Goal: Feedback & Contribution: Contribute content

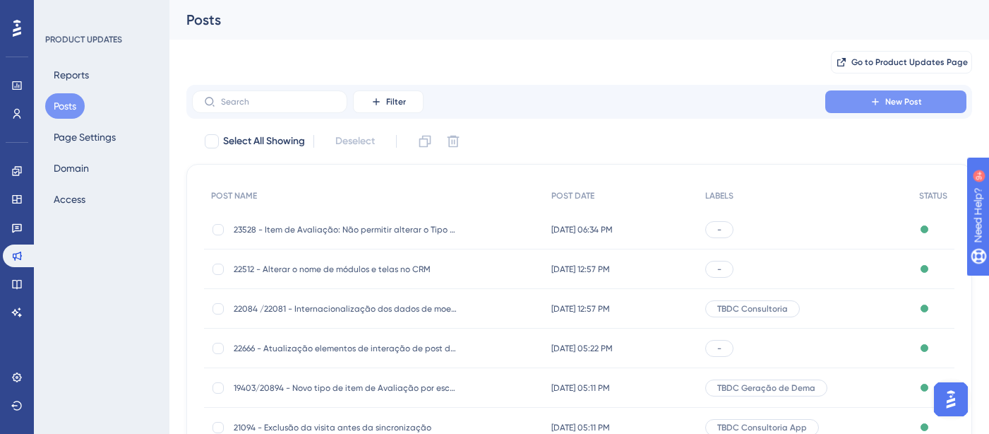
click at [900, 98] on span "New Post" at bounding box center [903, 101] width 37 height 11
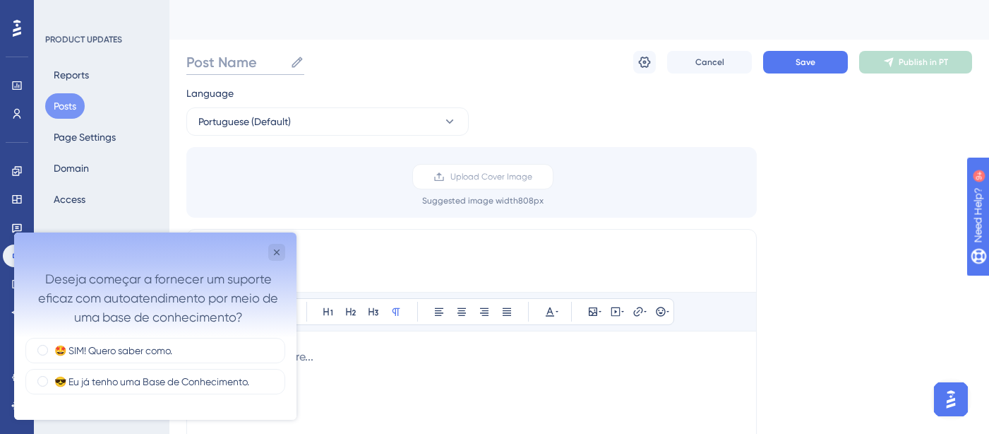
click at [265, 54] on input "Post Name" at bounding box center [235, 62] width 98 height 20
paste input "23449"
paste input "Retirar obrigatoriedade de registro de data de colheita para informar a produti…"
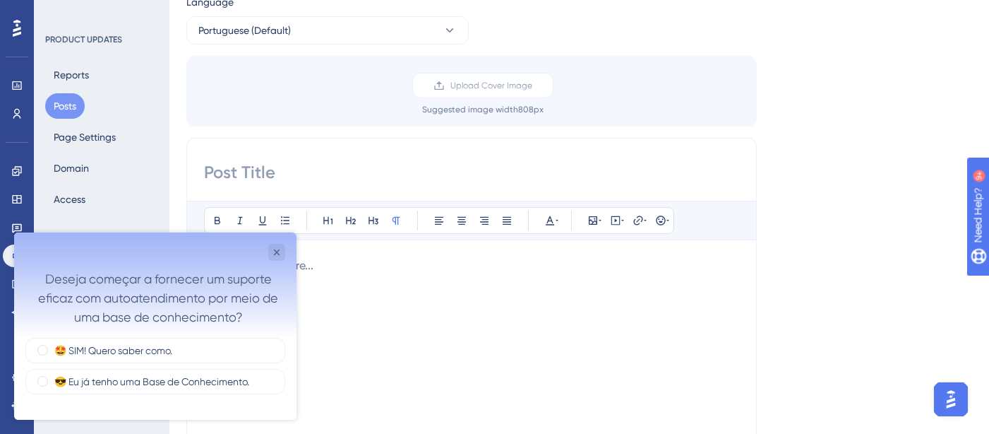
scroll to position [102, 0]
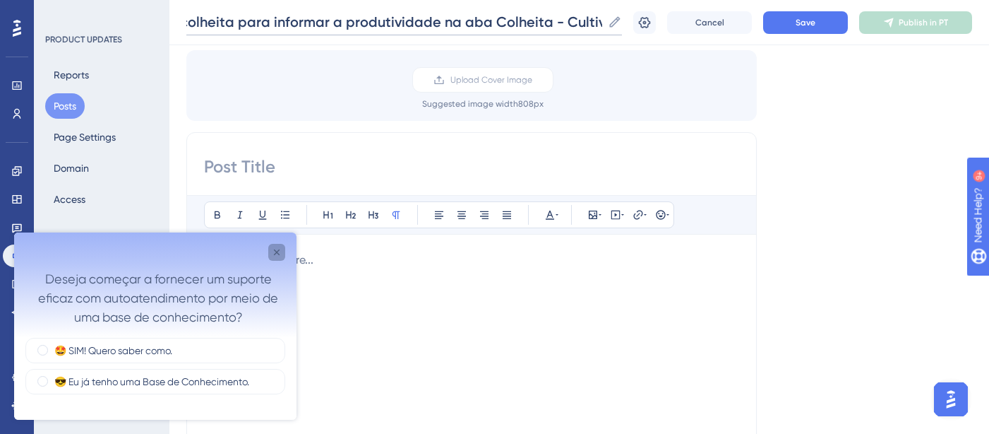
type input "23449 - Retirar obrigatoriedade de registro de data de colheita para informar a…"
click at [273, 256] on icon "Close survey" at bounding box center [276, 251] width 11 height 11
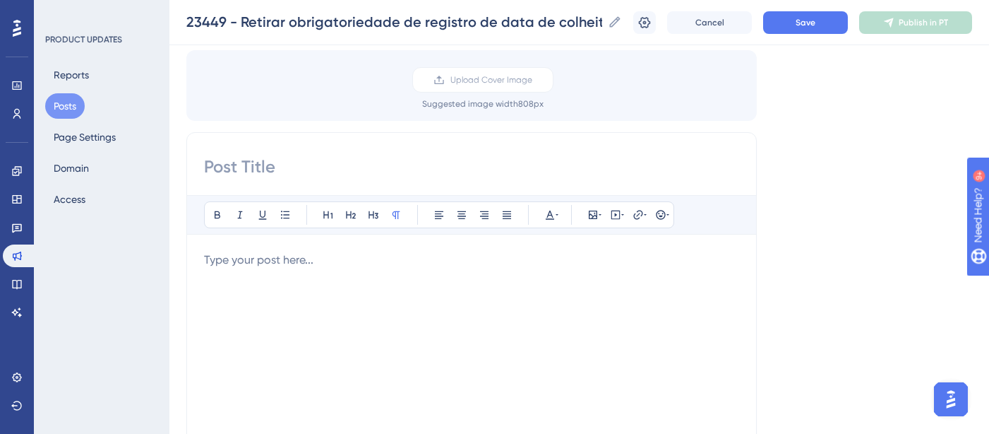
click at [253, 163] on input at bounding box center [471, 166] width 535 height 23
paste input "Retirar obrigatoriedade de registro de data de colheita para informar a produti…"
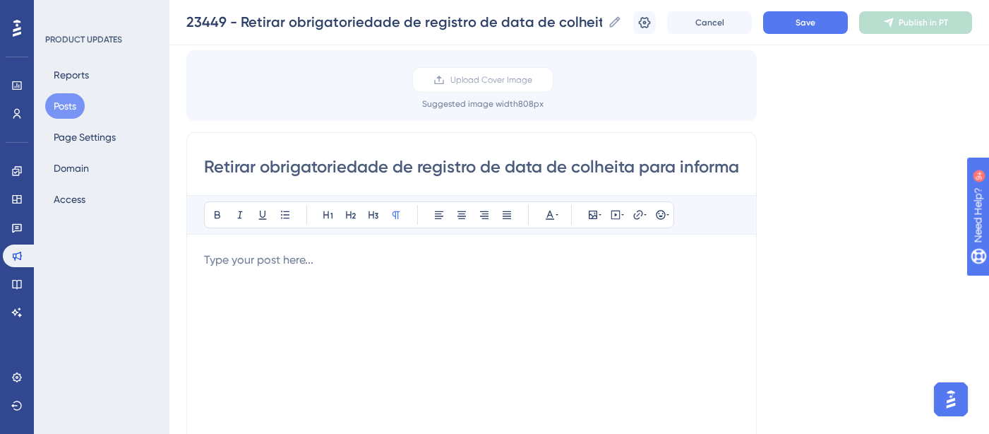
scroll to position [0, 367]
click at [457, 160] on input "Retirar obrigatoriedade de registro de data de colheita para informar a produti…" at bounding box center [471, 166] width 535 height 23
drag, startPoint x: 643, startPoint y: 167, endPoint x: 879, endPoint y: 167, distance: 236.5
click at [879, 167] on div "Language Portuguese (Default) Upload Cover Image Suggested image width 808 px R…" at bounding box center [579, 323] width 786 height 671
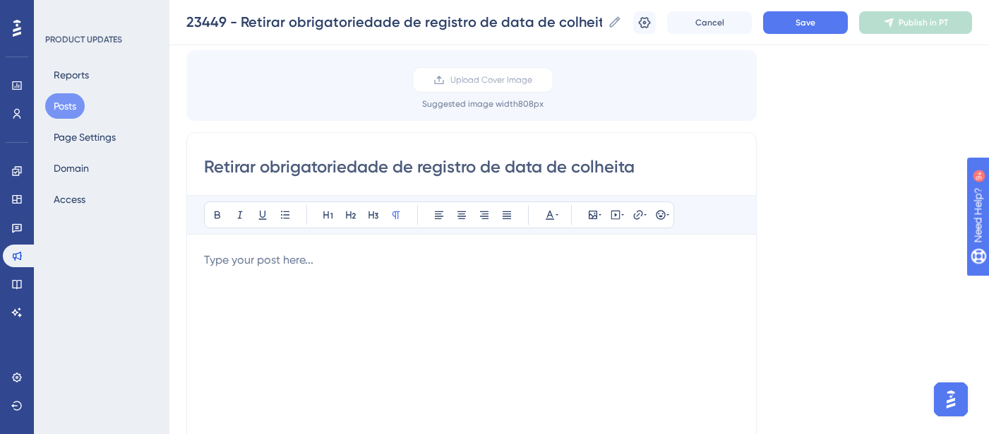
drag, startPoint x: 268, startPoint y: 165, endPoint x: 124, endPoint y: 166, distance: 144.0
click at [169, 166] on div "Performance Users Engagement Widgets Feedback Product Updates Knowledge Base AI…" at bounding box center [579, 423] width 820 height 1051
click at [603, 163] on input "Obrigatoriedade de registro de data de colheita" at bounding box center [471, 166] width 535 height 23
type input "Obrigatoriedade de registro de data de colheita por parâmetro"
click at [304, 261] on p at bounding box center [471, 259] width 535 height 17
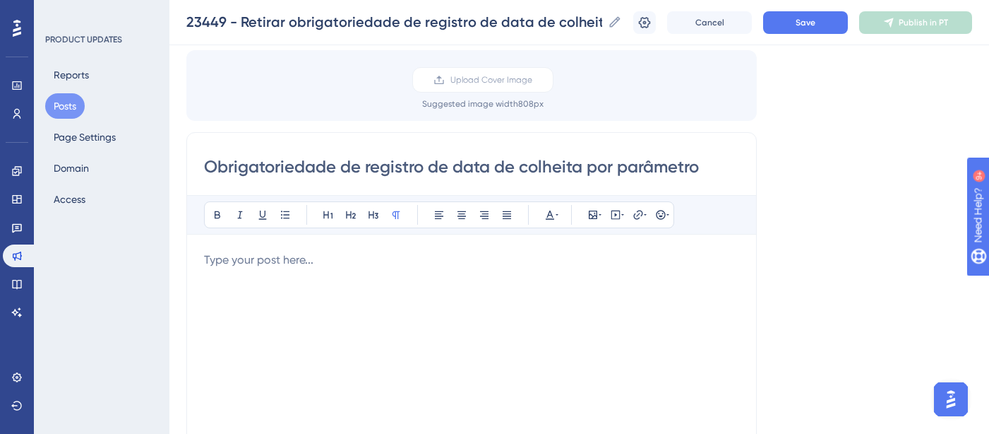
click at [341, 255] on p at bounding box center [471, 259] width 535 height 17
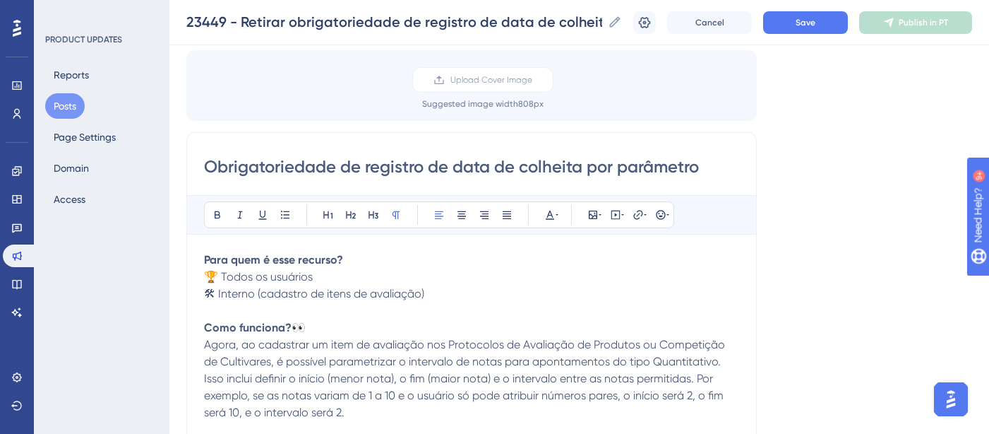
scroll to position [128, 0]
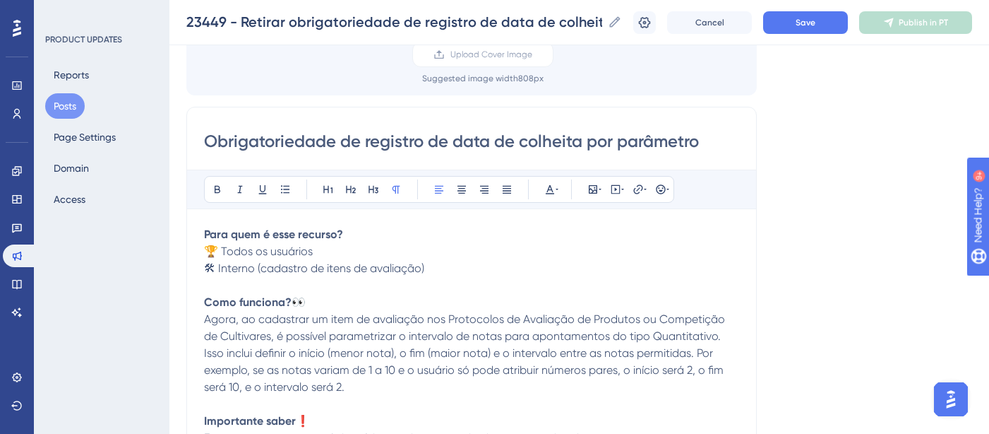
click at [239, 240] on strong "Para quem é esse recurso?" at bounding box center [273, 233] width 139 height 13
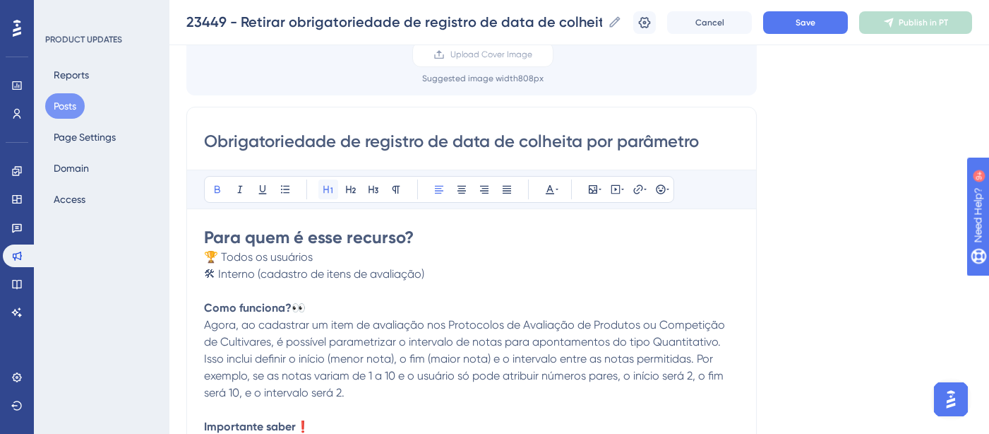
scroll to position [133, 0]
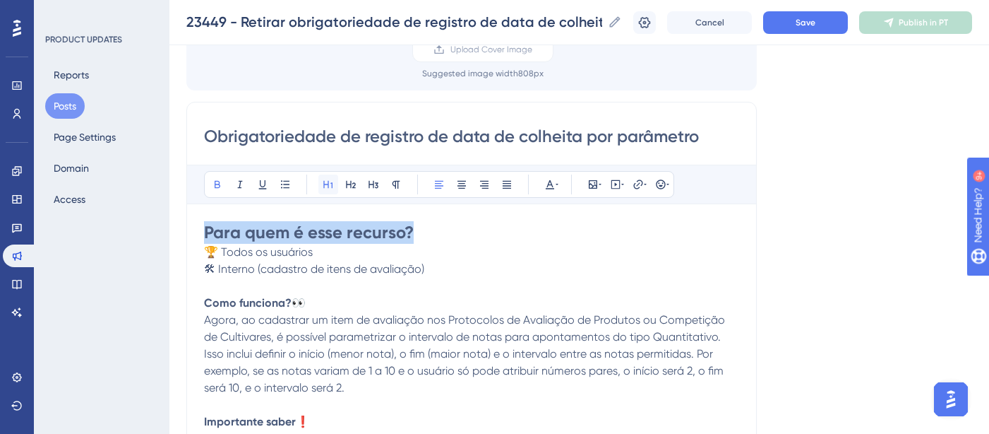
click at [326, 187] on icon at bounding box center [328, 184] width 11 height 11
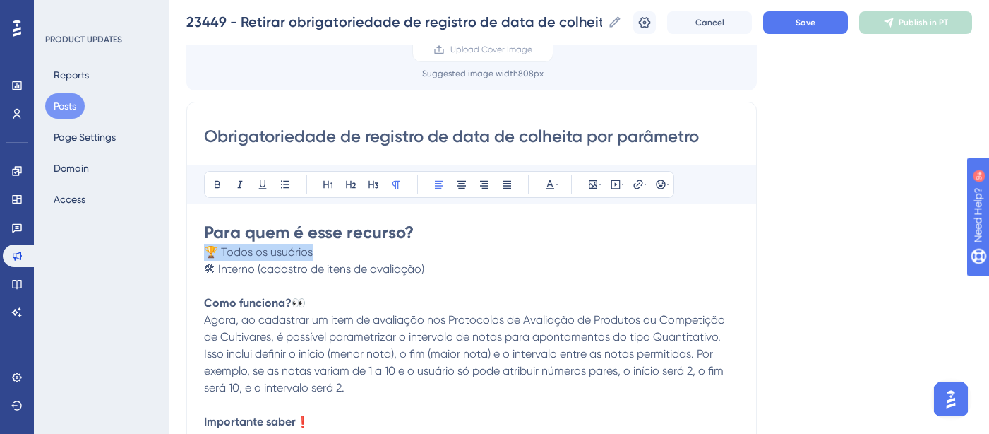
drag, startPoint x: 321, startPoint y: 253, endPoint x: 138, endPoint y: 248, distance: 183.0
click at [169, 248] on div "Performance Users Engagement Widgets Feedback Product Updates Knowledge Base AI…" at bounding box center [579, 392] width 820 height 1051
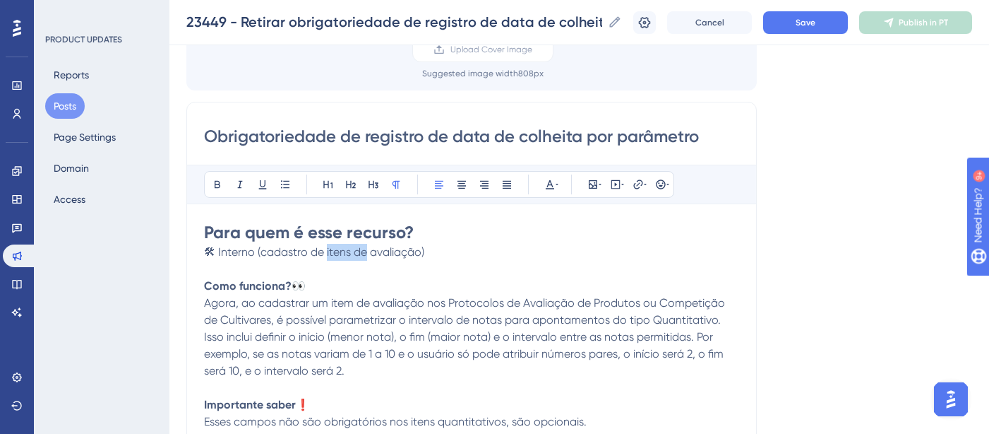
drag, startPoint x: 326, startPoint y: 251, endPoint x: 365, endPoint y: 253, distance: 38.9
click at [365, 253] on span "🛠 Interno (cadastro de itens de avaliação)" at bounding box center [314, 251] width 220 height 13
click at [707, 136] on input "Obrigatoriedade de registro de data de colheita por parâmetro" at bounding box center [471, 136] width 535 height 23
type input "Obrigatoriedade de registro de data de colheita por parâmetro"
drag, startPoint x: 316, startPoint y: 288, endPoint x: 165, endPoint y: 279, distance: 150.7
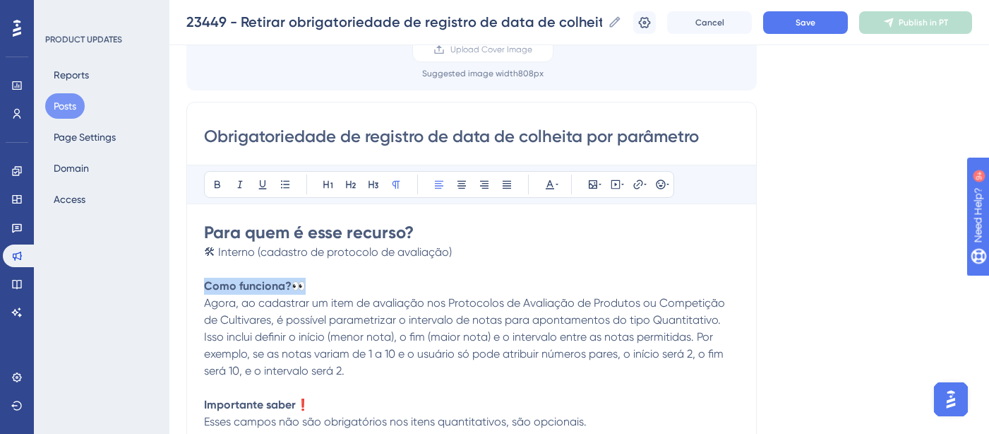
click at [169, 279] on div "Performance Users Engagement Widgets Feedback Product Updates Knowledge Base AI…" at bounding box center [579, 392] width 820 height 1051
click at [328, 184] on icon at bounding box center [328, 184] width 11 height 11
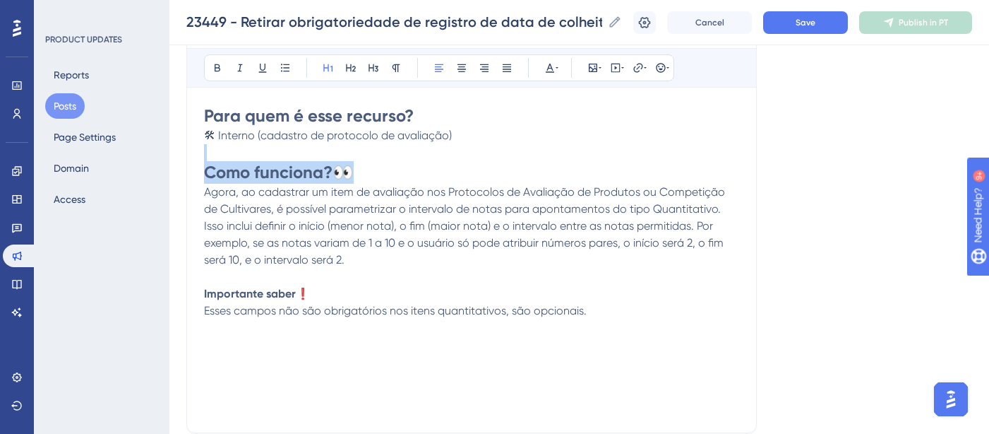
scroll to position [259, 0]
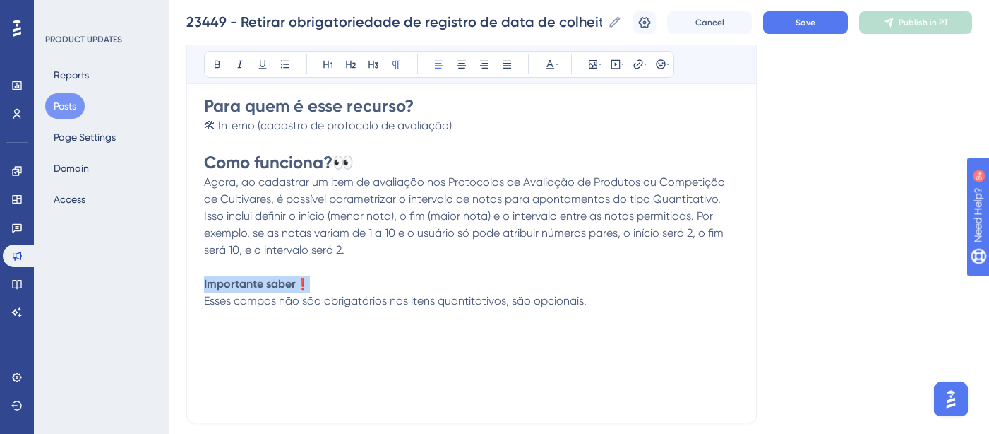
drag, startPoint x: 314, startPoint y: 281, endPoint x: 153, endPoint y: 260, distance: 162.4
click at [169, 282] on div "Performance Users Engagement Widgets Feedback Product Updates Knowledge Base AI…" at bounding box center [579, 266] width 820 height 1051
click at [328, 65] on icon at bounding box center [328, 64] width 11 height 11
click at [434, 248] on p "Agora, ao cadastrar um item de avaliação nos Protocolos de Avaliação de Produto…" at bounding box center [471, 216] width 535 height 85
drag, startPoint x: 607, startPoint y: 308, endPoint x: 189, endPoint y: 306, distance: 418.0
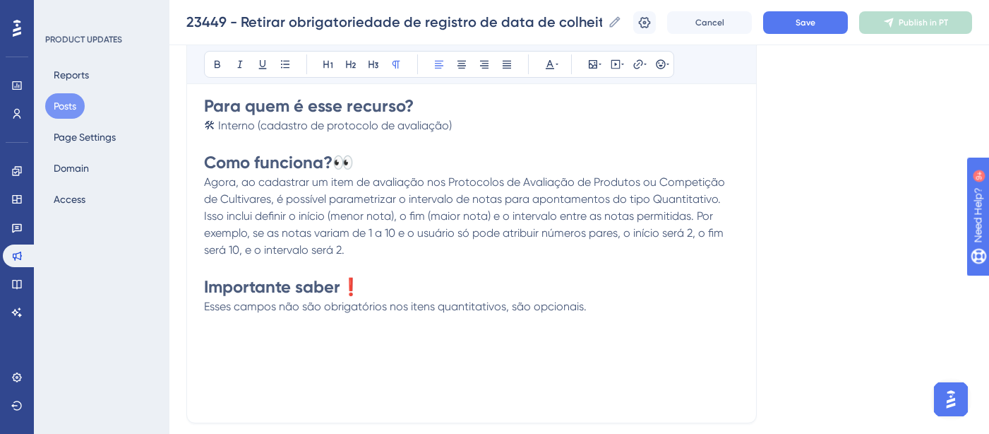
click at [189, 306] on div "Obrigatoriedade de registro de data de colheita por parâmetro Bold Italic Under…" at bounding box center [471, 199] width 571 height 448
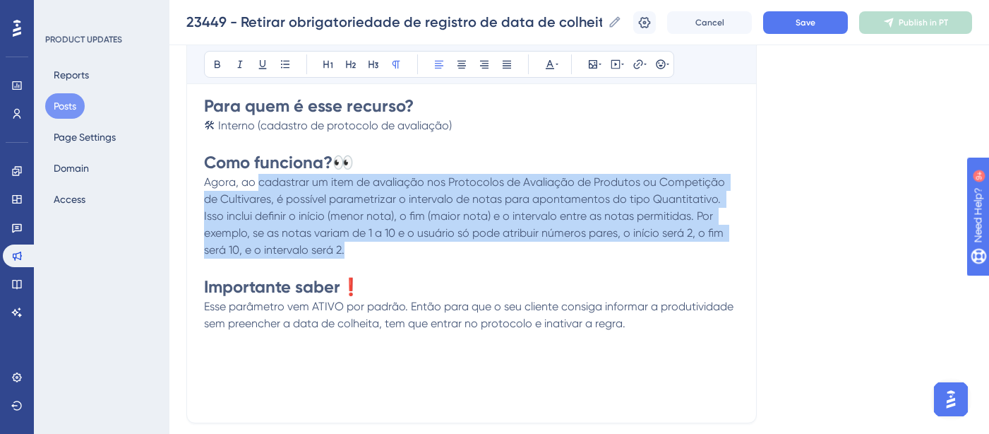
drag, startPoint x: 269, startPoint y: 186, endPoint x: 347, endPoint y: 247, distance: 98.6
click at [347, 247] on p "Agora, ao cadastrar um item de avaliação nos Protocolos de Avaliação de Produto…" at bounding box center [471, 216] width 535 height 85
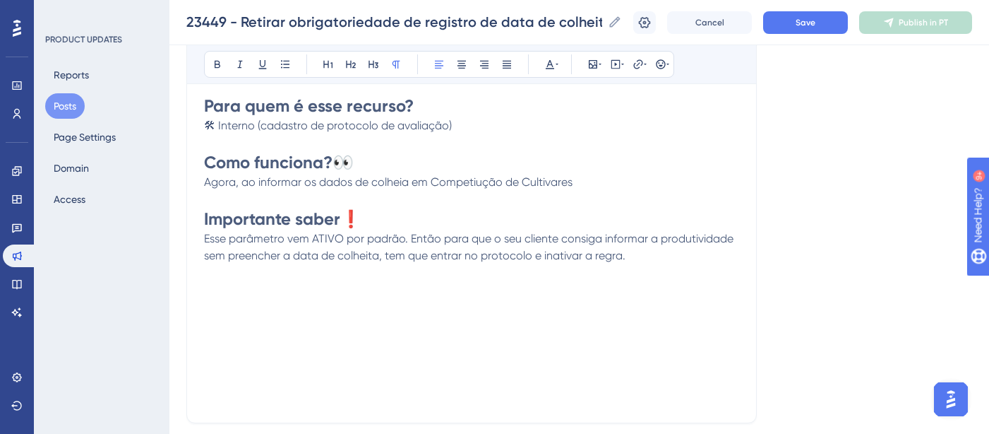
click at [482, 180] on span "Agora, ao informar os dados de colheia em Competiução de Cultivares" at bounding box center [388, 181] width 369 height 13
click at [402, 180] on span "Agora, ao informar os dados de colheia em Competição de Cultivares" at bounding box center [385, 181] width 362 height 13
click at [580, 184] on p "Agora, ao informar os dados de colheita em Competição de Cultivares" at bounding box center [471, 182] width 535 height 17
click at [702, 179] on p "Agora, ao informar os dados de colheita em Competição de Cultivares, podemos pa…" at bounding box center [471, 182] width 535 height 17
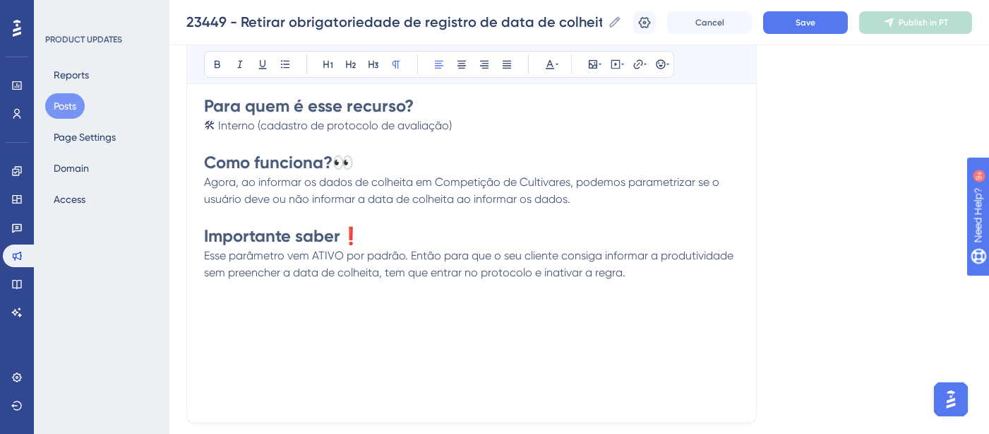
click at [244, 180] on span "Agora, ao informar os dados de colheita em Competição de Cultivares, podemos pa…" at bounding box center [463, 190] width 518 height 30
click at [539, 181] on span "Ao informar os dados de colheita em Competição de Cultivares, podemos parametri…" at bounding box center [464, 190] width 521 height 30
click at [310, 198] on span "Ao informar os dados de colheita em Competição de Cultivares, podemos parametri…" at bounding box center [464, 190] width 521 height 30
drag, startPoint x: 410, startPoint y: 201, endPoint x: 423, endPoint y: 201, distance: 13.4
click at [422, 201] on span "Ao informar os dados de colheita em Competição de Cultivares, podemos parametri…" at bounding box center [464, 190] width 521 height 30
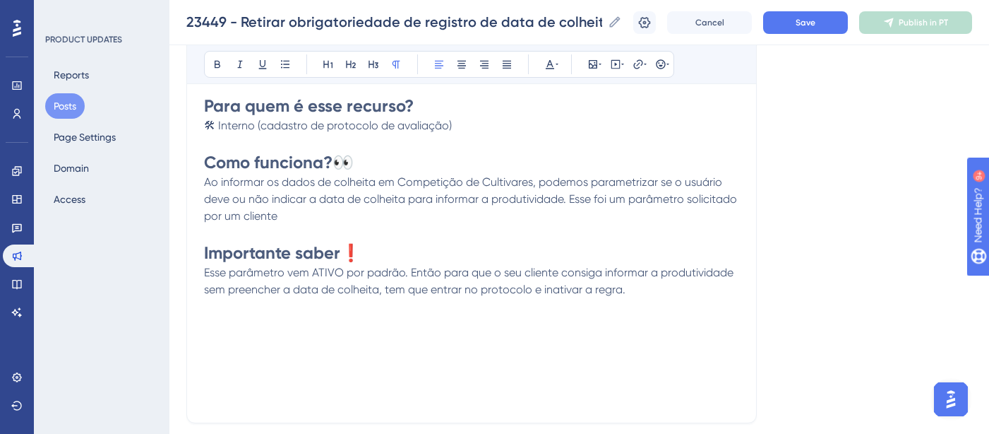
drag, startPoint x: 573, startPoint y: 200, endPoint x: 586, endPoint y: 215, distance: 20.0
click at [586, 215] on p "Ao informar os dados de colheita em Competição de Cultivares, podemos parametri…" at bounding box center [471, 199] width 535 height 51
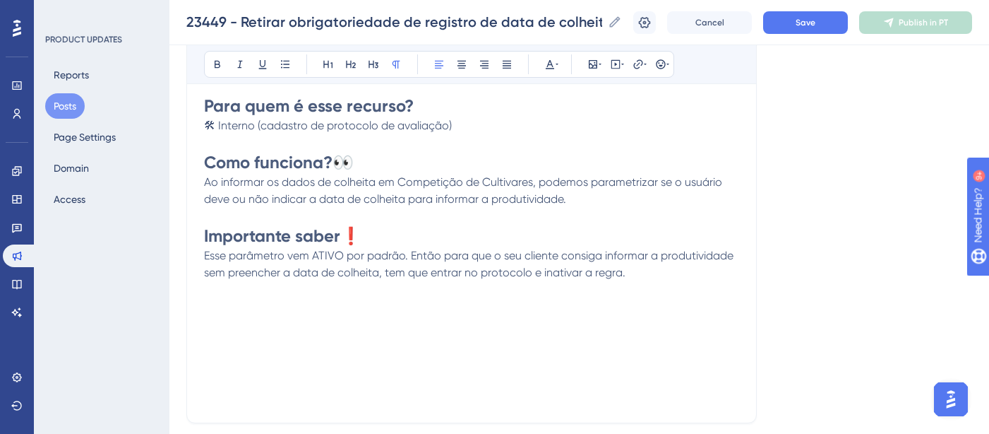
drag, startPoint x: 634, startPoint y: 278, endPoint x: 184, endPoint y: 261, distance: 450.1
click at [184, 261] on div "Performance Users Engagement Widgets Feedback Product Updates Knowledge Base AI…" at bounding box center [579, 266] width 820 height 1051
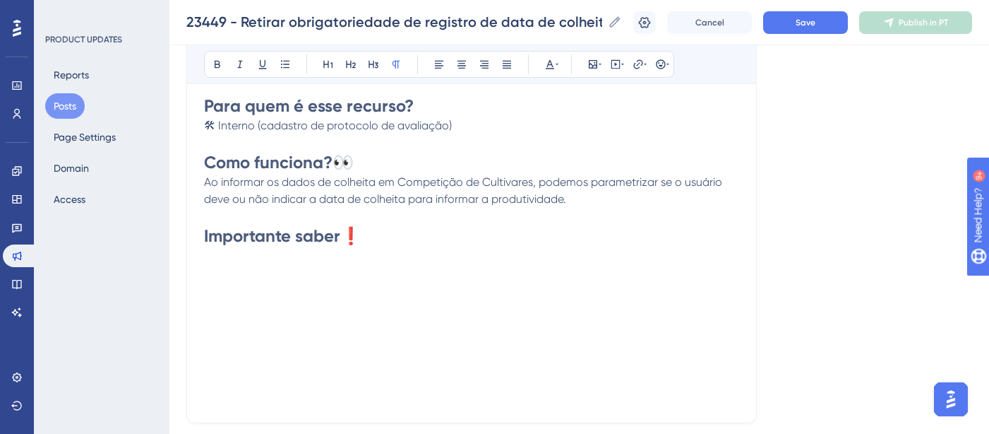
click at [578, 198] on p "Ao informar os dados de colheita em Competição de Cultivares, podemos parametri…" at bounding box center [471, 191] width 535 height 34
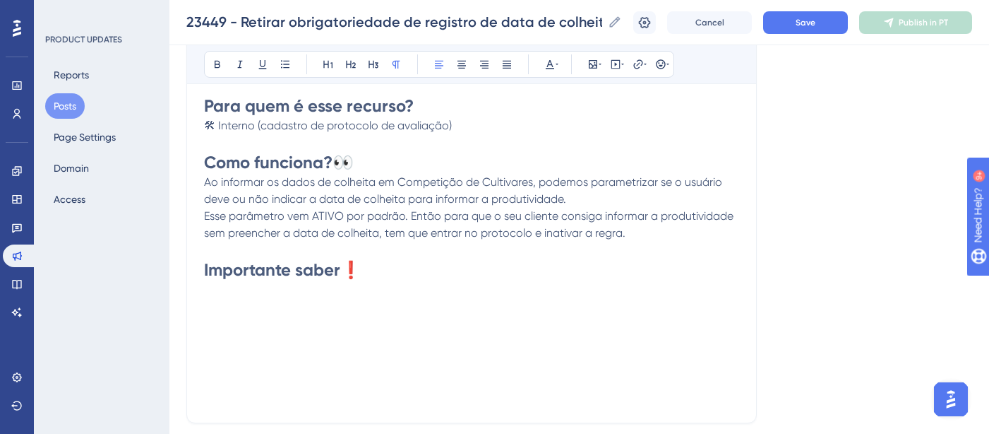
drag, startPoint x: 438, startPoint y: 217, endPoint x: 506, endPoint y: 199, distance: 70.2
click at [438, 217] on span "Esse parâmetro vem ATIVO por padrão. Então para que o seu cliente consiga infor…" at bounding box center [470, 224] width 532 height 30
click at [198, 294] on div "Obrigatoriedade de registro de data de colheita por parâmetro Bold Italic Under…" at bounding box center [471, 199] width 571 height 448
click at [207, 289] on p at bounding box center [471, 289] width 535 height 17
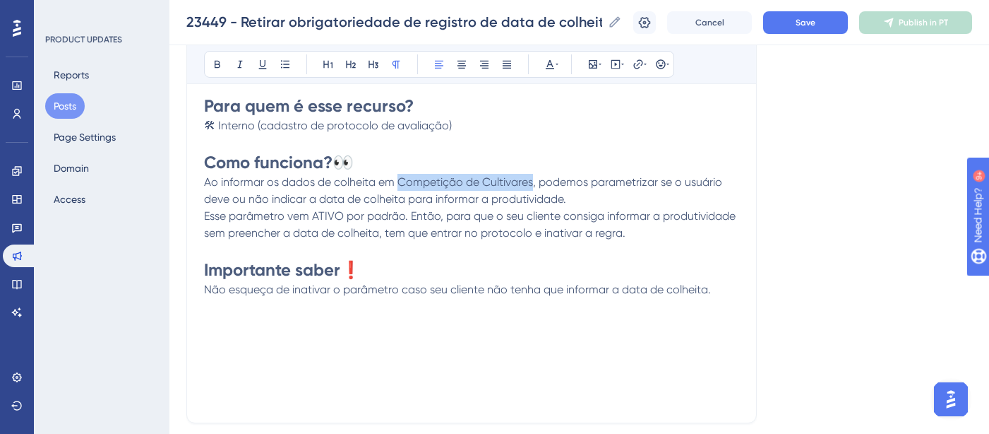
drag, startPoint x: 398, startPoint y: 179, endPoint x: 499, endPoint y: 173, distance: 101.2
click at [532, 179] on span "Ao informar os dados de colheita em Competição de Cultivares, podemos parametri…" at bounding box center [464, 190] width 521 height 30
click at [214, 64] on icon at bounding box center [217, 64] width 11 height 11
click at [557, 247] on p at bounding box center [471, 249] width 535 height 17
drag, startPoint x: 482, startPoint y: 235, endPoint x: 528, endPoint y: 235, distance: 46.6
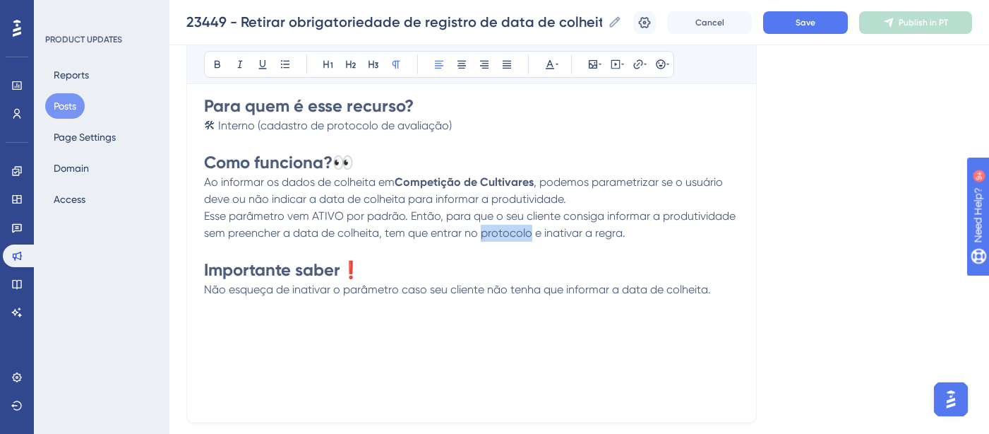
click at [528, 235] on span "Esse parâmetro vem ATIVO por padrão. Então, para que o seu cliente consiga info…" at bounding box center [471, 224] width 535 height 30
click at [215, 62] on icon at bounding box center [218, 65] width 6 height 8
click at [736, 288] on p "Não esqueça de inativar o parâmetro caso seu cliente não tenha que informar a d…" at bounding box center [471, 289] width 535 height 17
click at [644, 67] on icon at bounding box center [645, 64] width 3 height 11
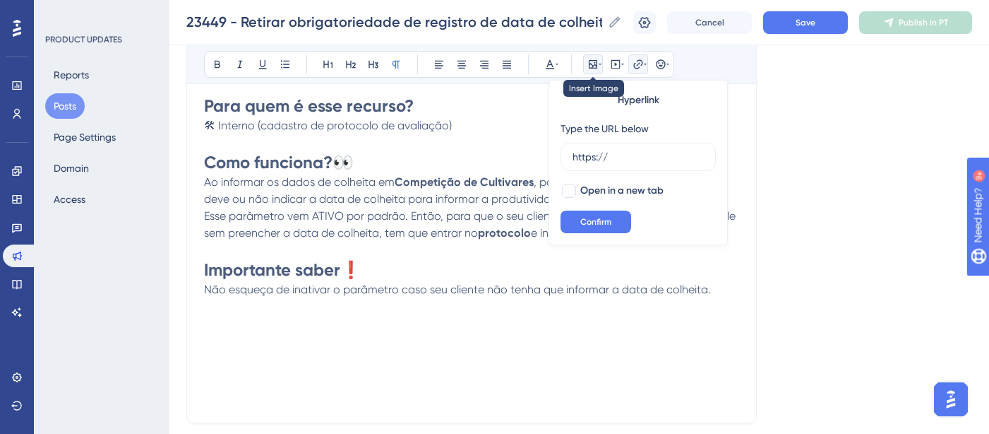
click at [588, 60] on icon at bounding box center [592, 64] width 11 height 11
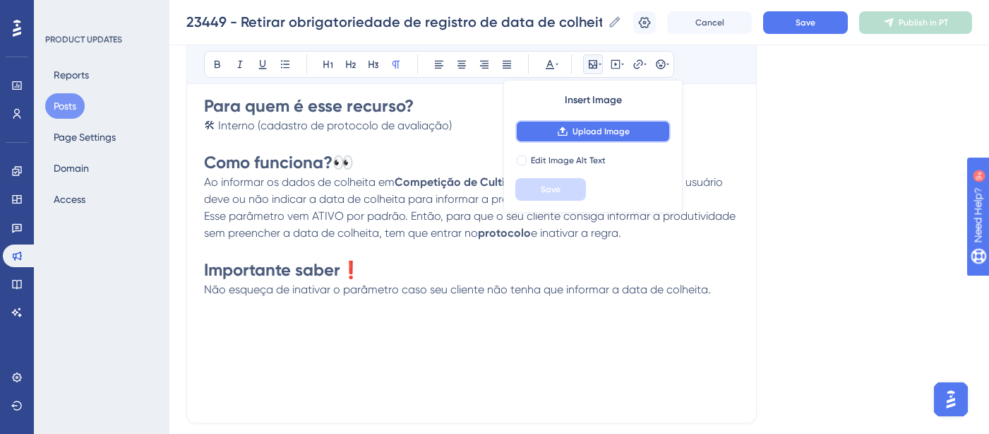
click at [595, 133] on span "Upload Image" at bounding box center [601, 131] width 57 height 11
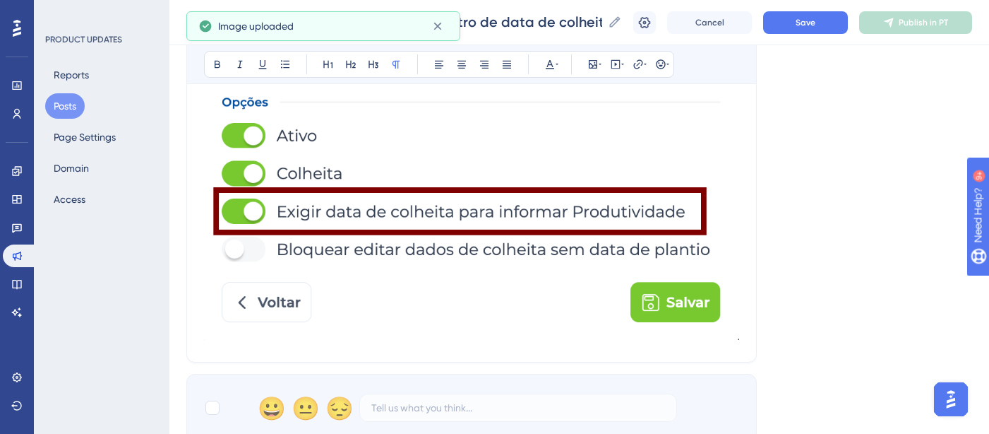
scroll to position [764, 0]
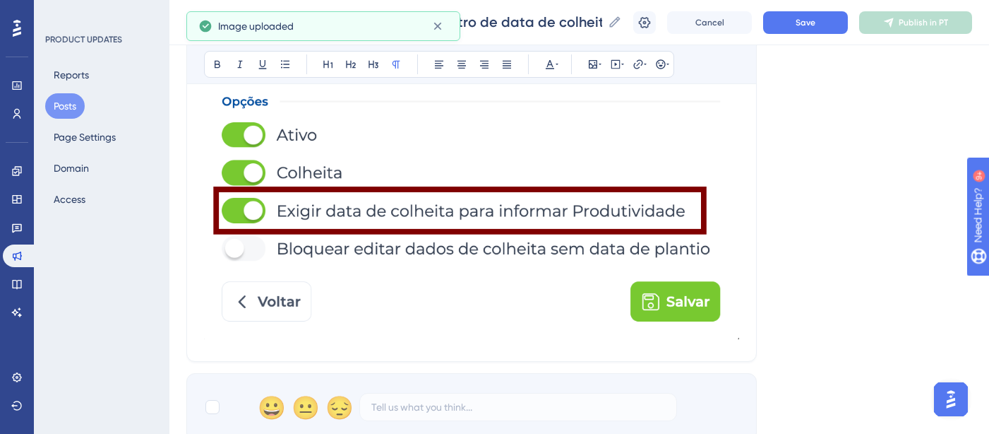
click at [550, 195] on img at bounding box center [471, 74] width 535 height 529
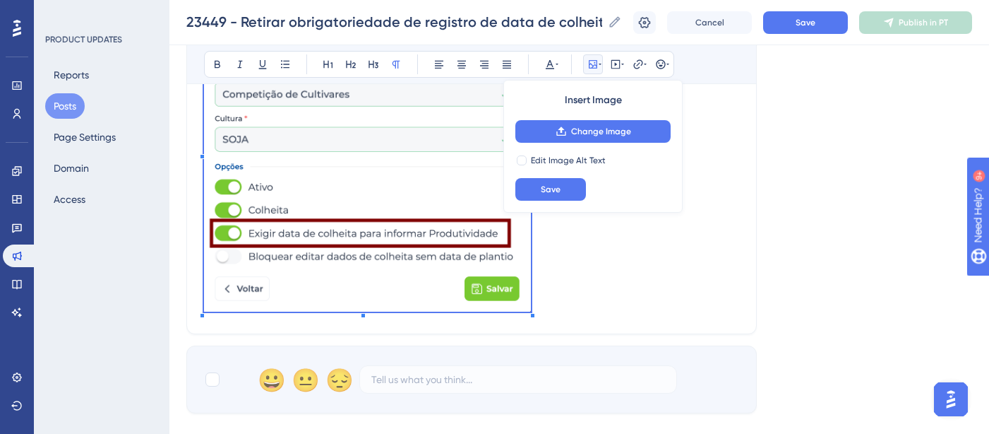
scroll to position [585, 0]
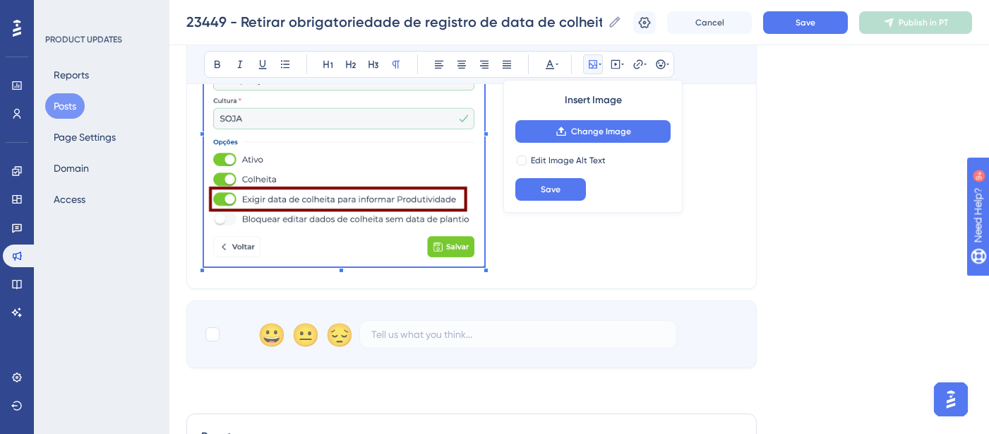
click at [486, 231] on p at bounding box center [471, 130] width 535 height 282
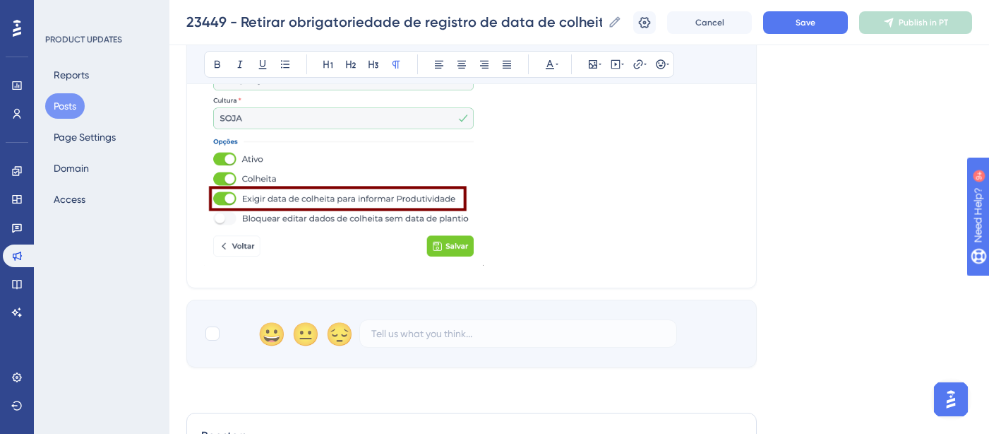
click at [661, 235] on p at bounding box center [471, 129] width 535 height 281
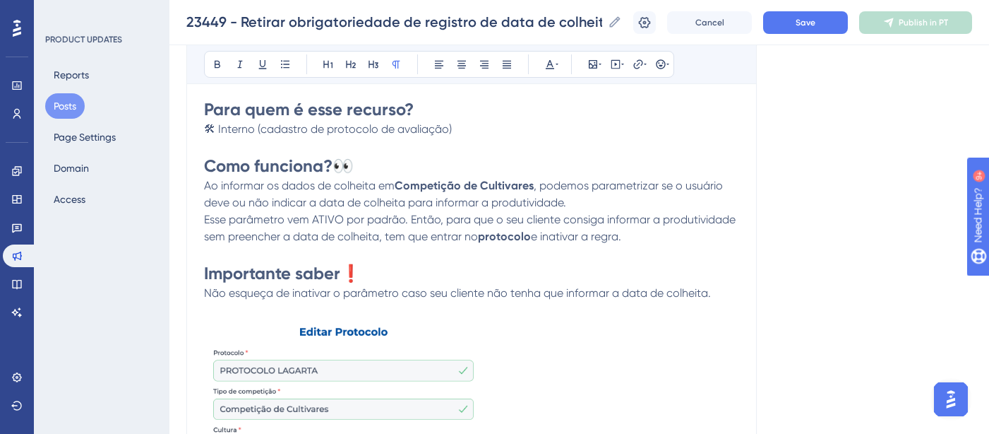
scroll to position [472, 0]
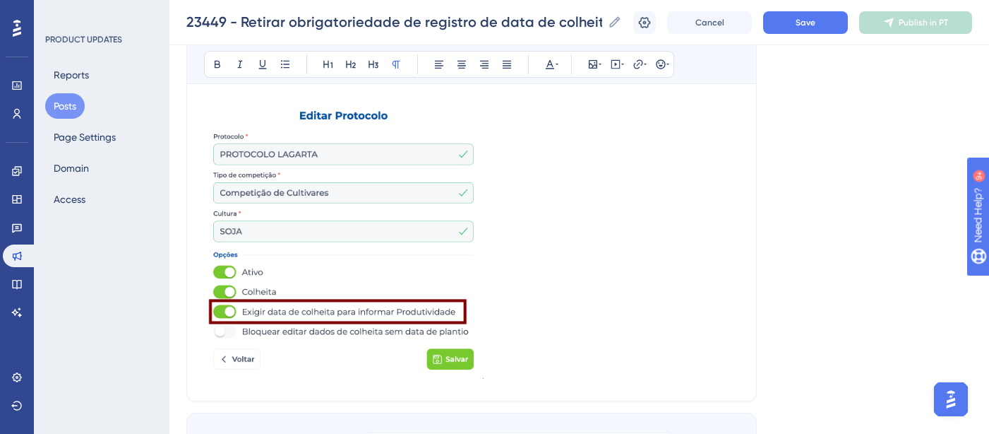
click at [401, 208] on img at bounding box center [344, 240] width 280 height 276
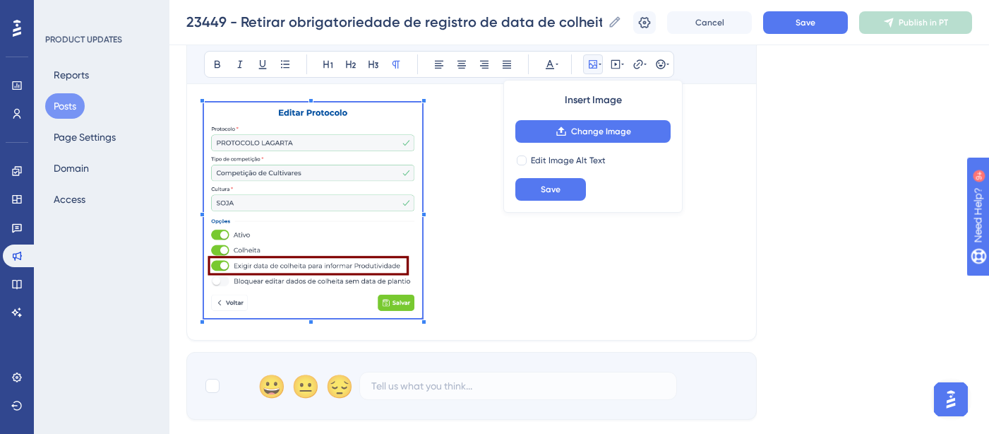
click at [423, 142] on p at bounding box center [471, 212] width 535 height 220
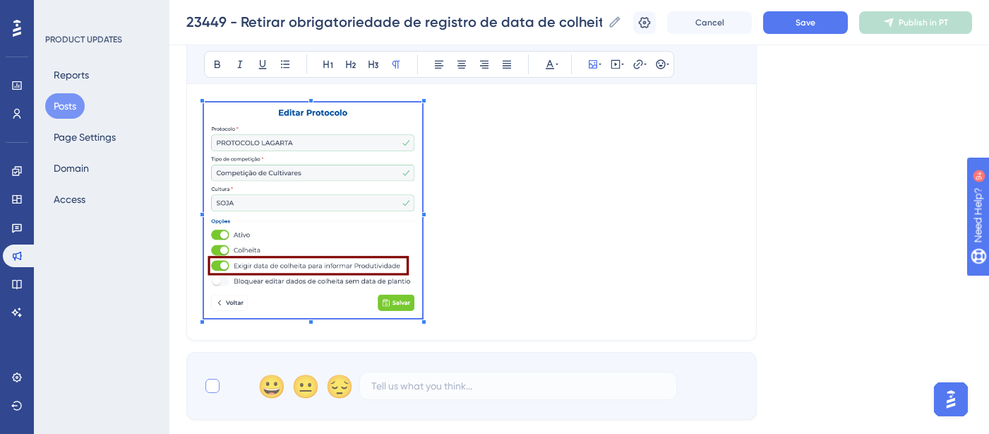
click at [214, 385] on div at bounding box center [212, 385] width 14 height 14
checkbox input "true"
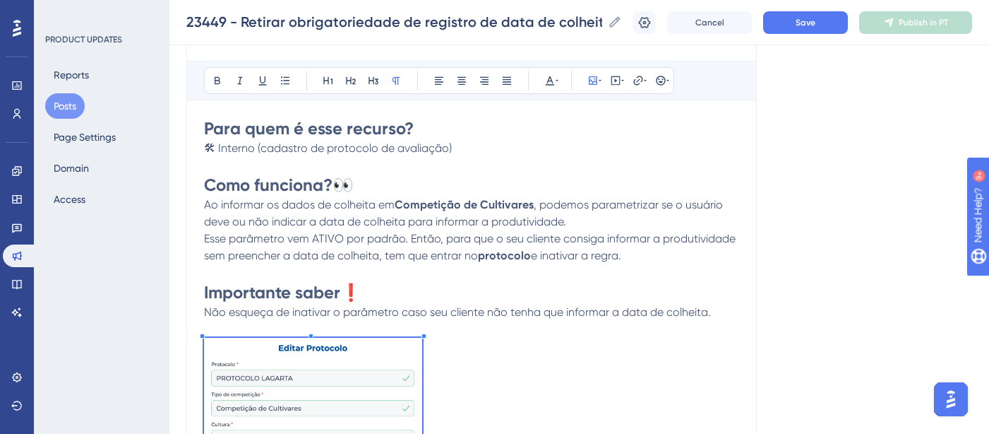
scroll to position [95, 0]
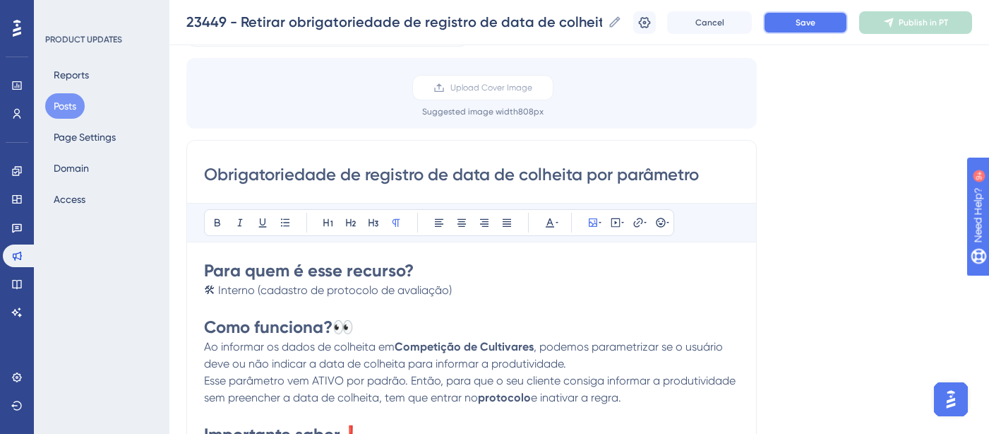
click at [816, 20] on span "Save" at bounding box center [806, 22] width 20 height 11
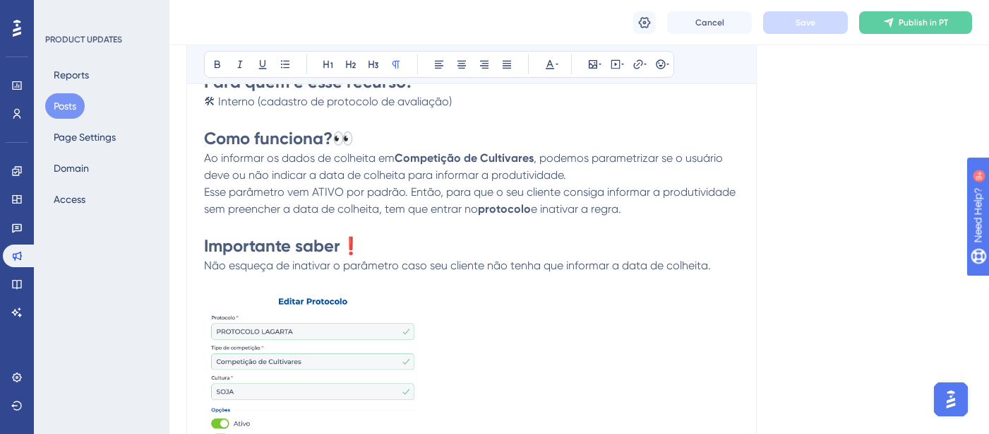
scroll to position [309, 0]
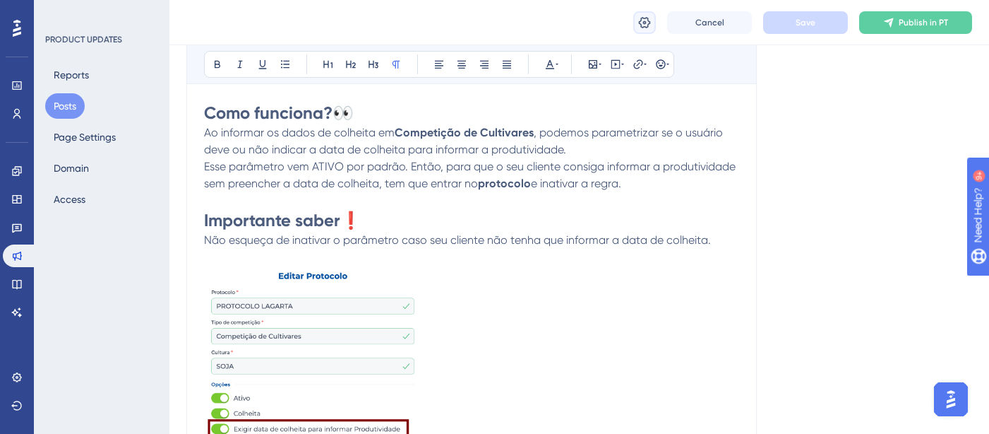
click at [646, 20] on icon at bounding box center [645, 23] width 14 height 14
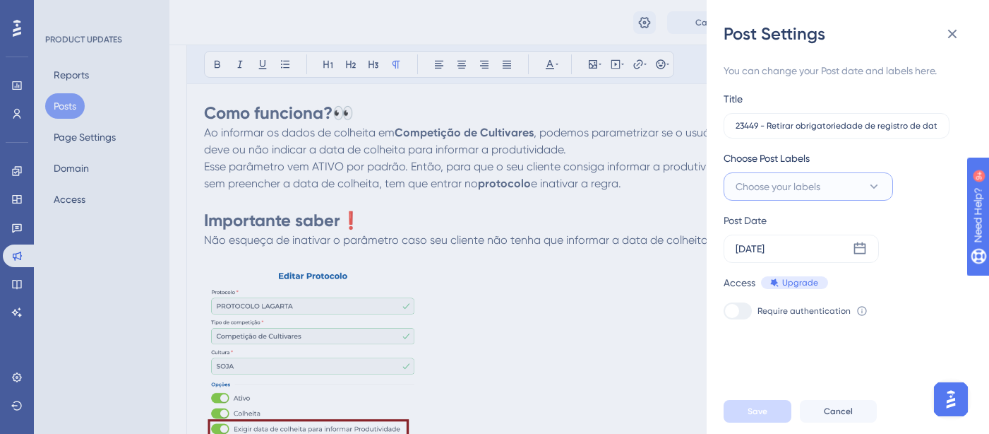
click at [828, 188] on button "Choose your labels" at bounding box center [808, 186] width 169 height 28
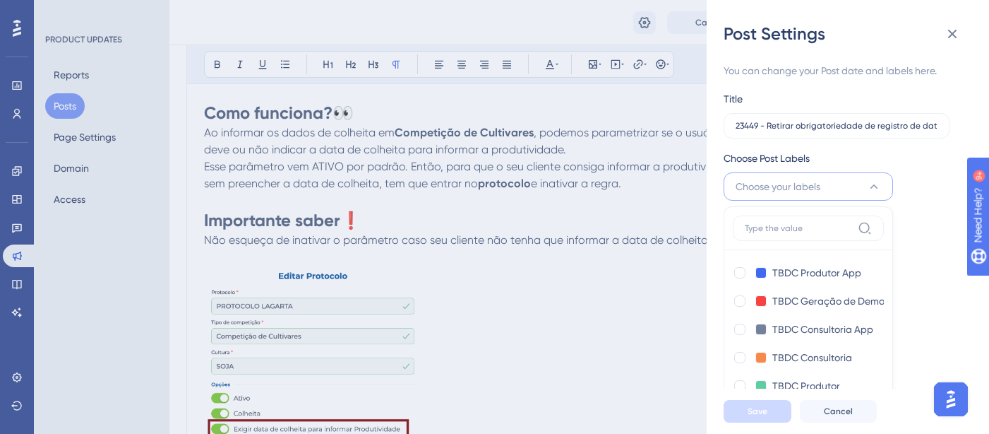
scroll to position [39, 0]
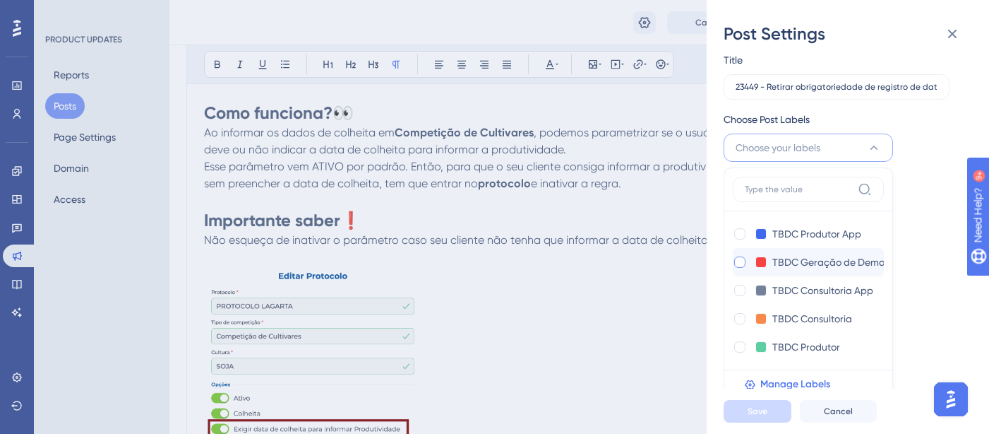
click at [736, 261] on div at bounding box center [739, 261] width 11 height 11
checkbox input "true"
click at [751, 417] on span "Save" at bounding box center [758, 410] width 20 height 11
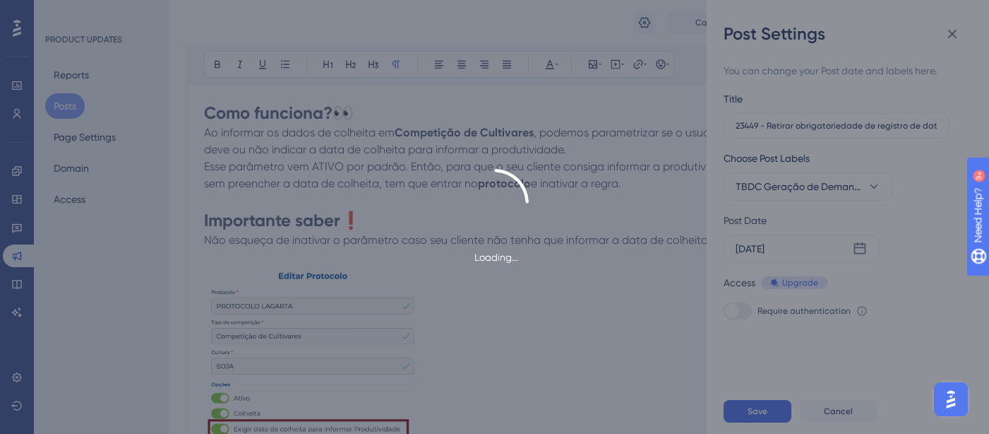
scroll to position [0, 0]
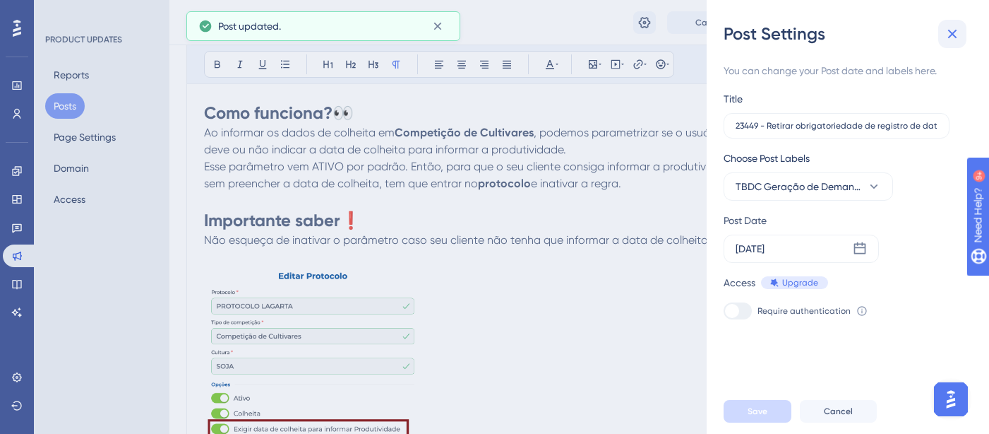
click at [953, 32] on icon at bounding box center [952, 34] width 9 height 9
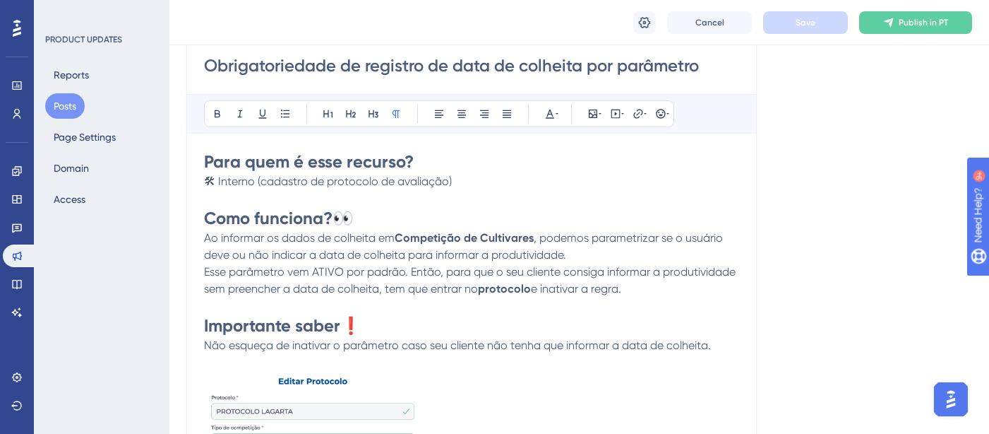
scroll to position [330, 0]
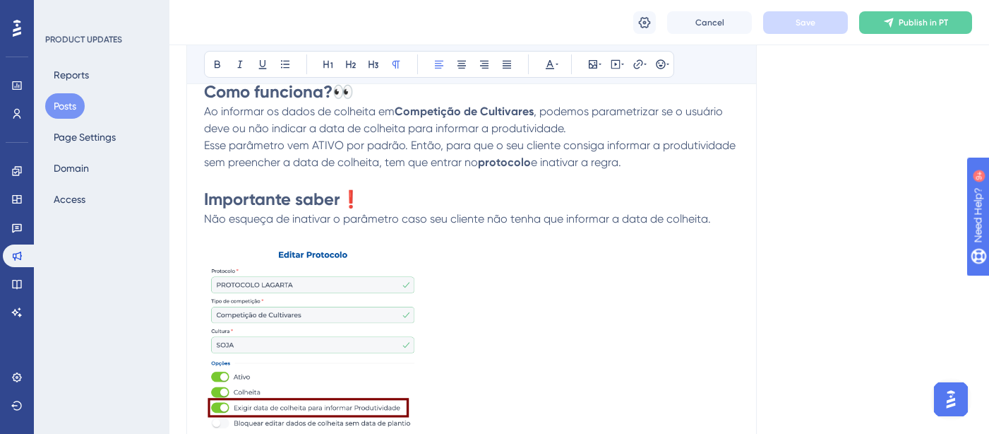
click at [731, 217] on p "Não esqueça de inativar o parâmetro caso seu cliente não tenha que informar a d…" at bounding box center [471, 218] width 535 height 17
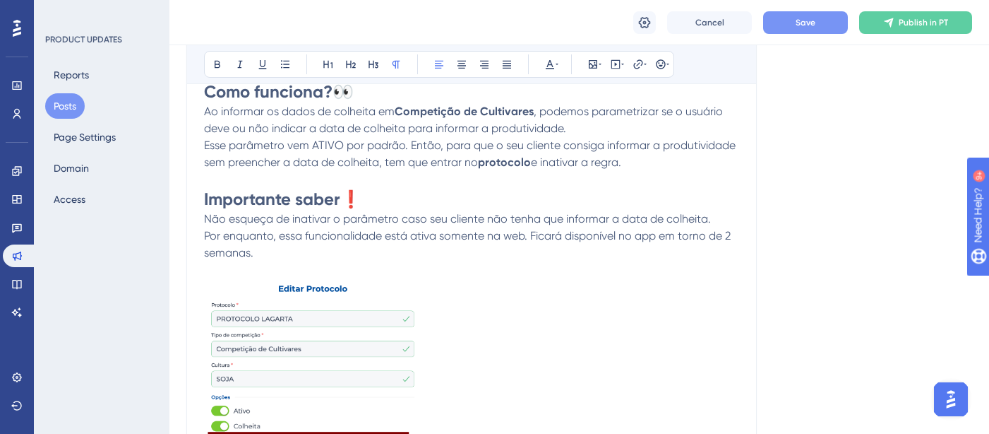
click at [674, 249] on p "Por enquanto, essa funcionalidade está ativa somente na web. Ficará disponível …" at bounding box center [471, 244] width 535 height 34
click at [662, 240] on span "Por enquanto, essa funcionalidade está ativa somente na web. Ficará disponível …" at bounding box center [469, 244] width 530 height 30
drag, startPoint x: 663, startPoint y: 237, endPoint x: 689, endPoint y: 256, distance: 32.8
click at [689, 256] on p "Por enquanto, essa funcionalidade está ativa somente na web. Ficará disponível …" at bounding box center [471, 244] width 535 height 34
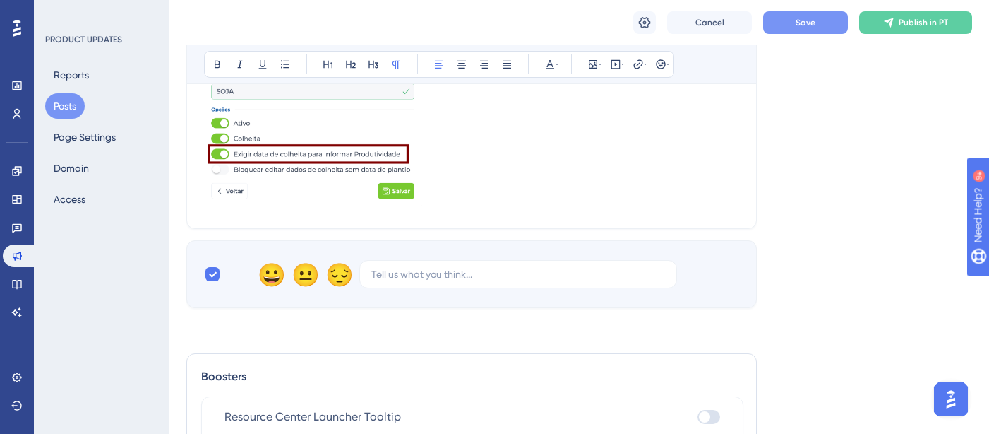
scroll to position [192, 0]
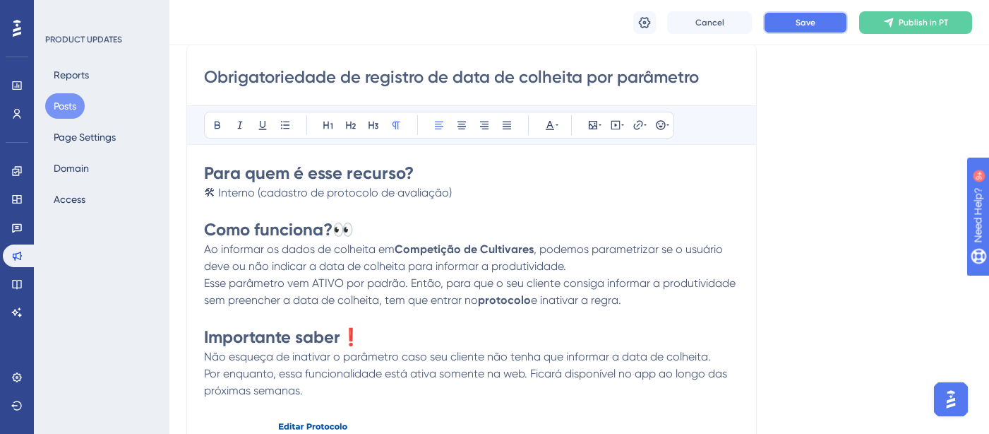
click at [790, 23] on button "Save" at bounding box center [805, 22] width 85 height 23
click at [910, 22] on span "Publish in PT" at bounding box center [923, 22] width 49 height 11
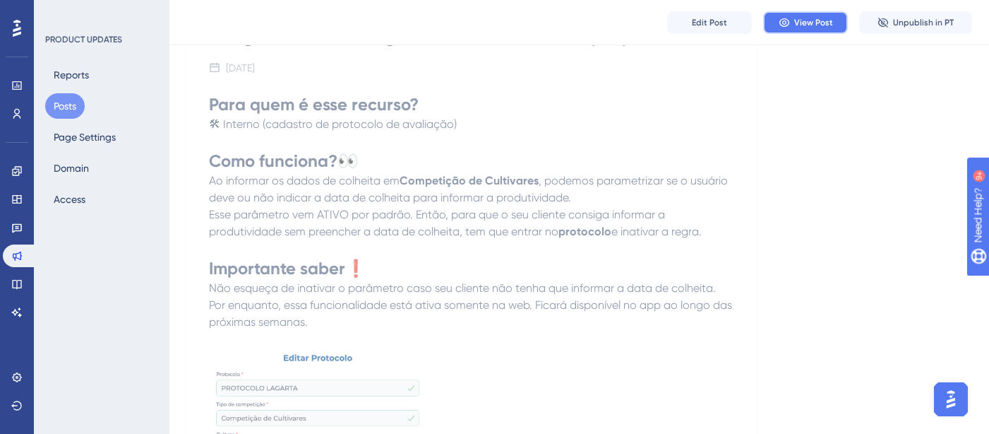
click at [820, 29] on button "View Post" at bounding box center [805, 22] width 85 height 23
click at [793, 25] on button "View Post" at bounding box center [805, 22] width 85 height 23
click at [72, 104] on button "Posts" at bounding box center [65, 105] width 40 height 25
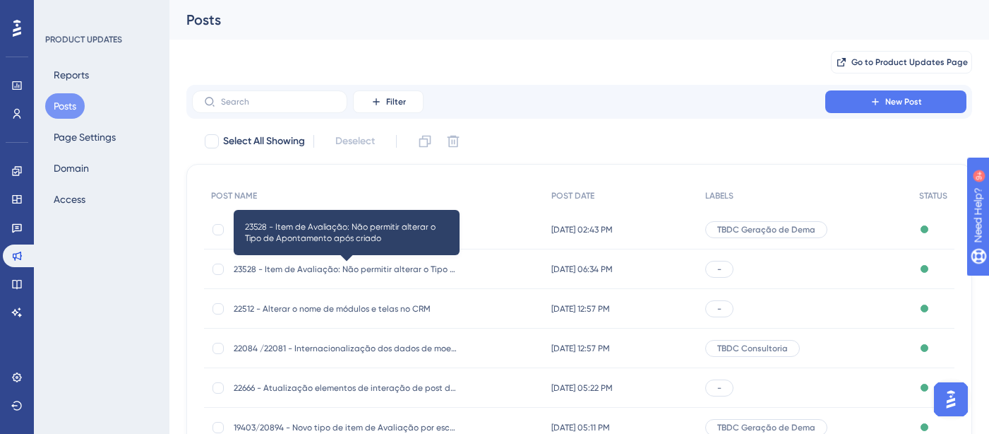
click at [428, 268] on span "23528 - Item de Avaliação: Não permitir alterar o Tipo de Apontamento após cria…" at bounding box center [347, 268] width 226 height 11
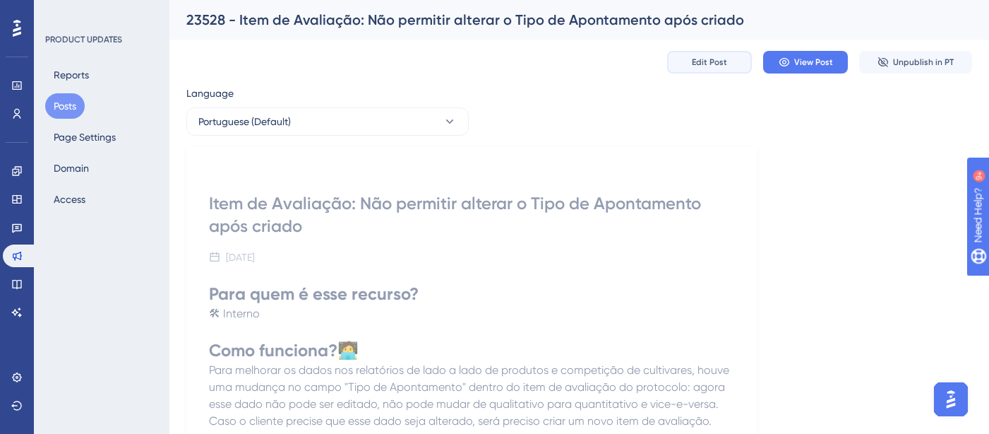
click at [713, 61] on span "Edit Post" at bounding box center [709, 61] width 35 height 11
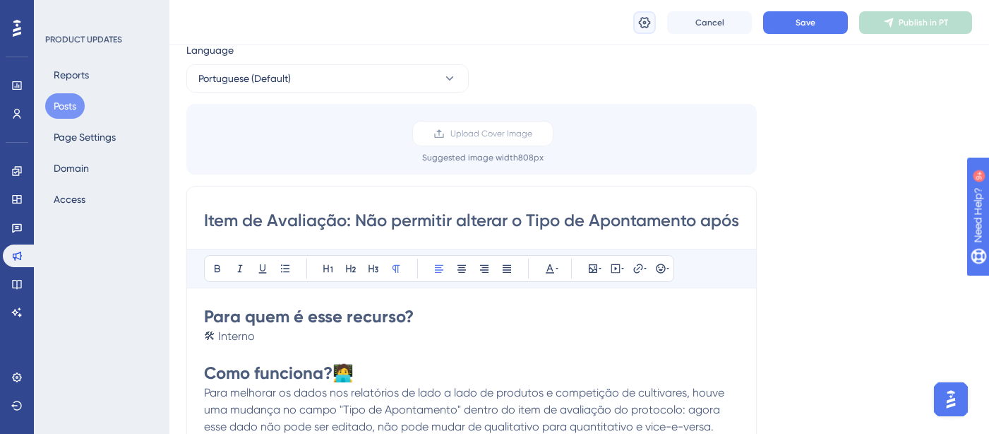
click at [640, 28] on icon at bounding box center [645, 23] width 14 height 14
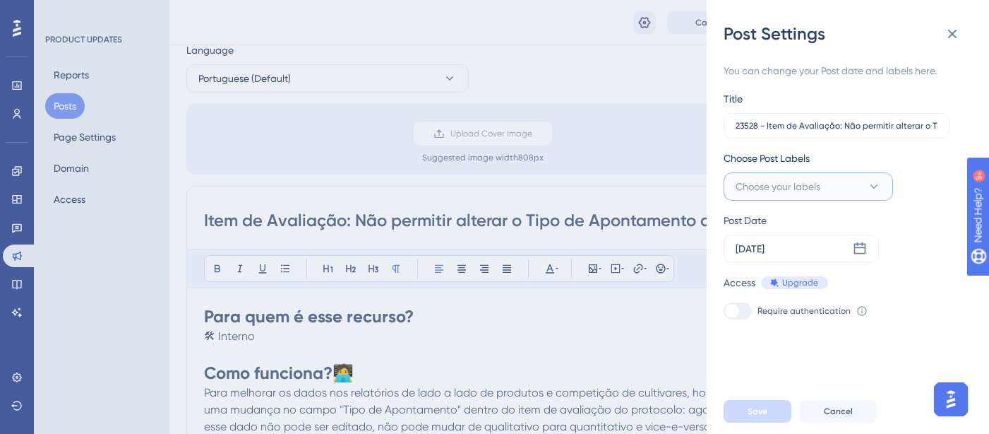
click at [816, 179] on span "Choose your labels" at bounding box center [778, 186] width 85 height 17
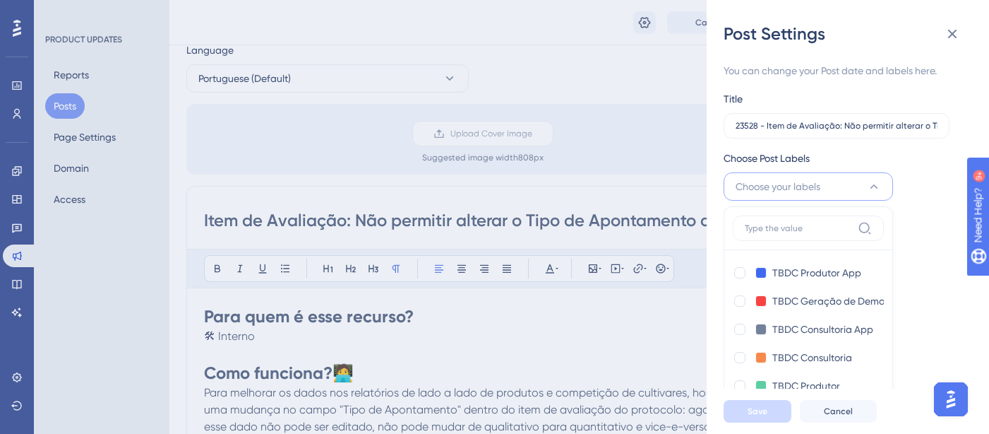
scroll to position [39, 0]
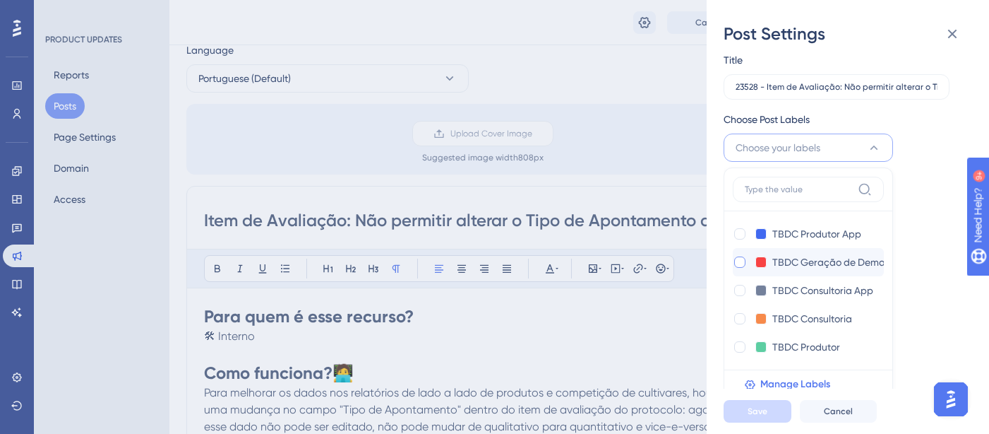
click at [741, 261] on div at bounding box center [739, 261] width 11 height 11
checkbox input "true"
click at [762, 417] on span "Save" at bounding box center [758, 410] width 20 height 11
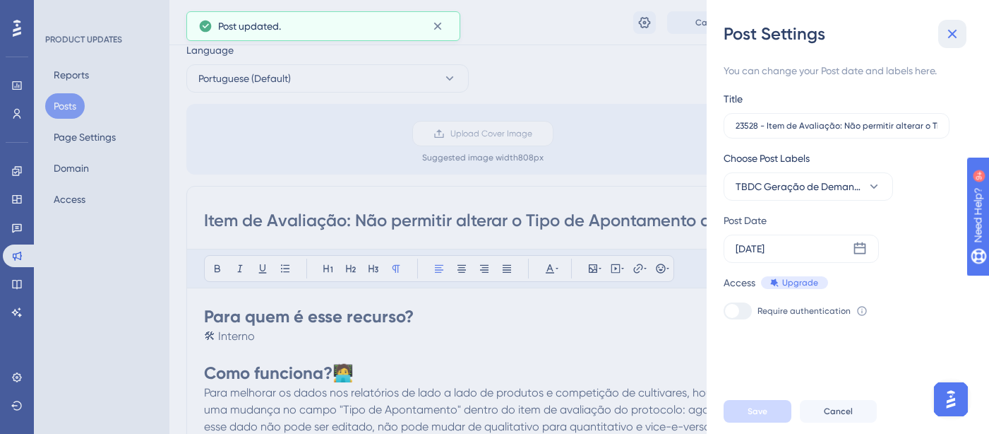
click at [956, 31] on icon at bounding box center [952, 33] width 17 height 17
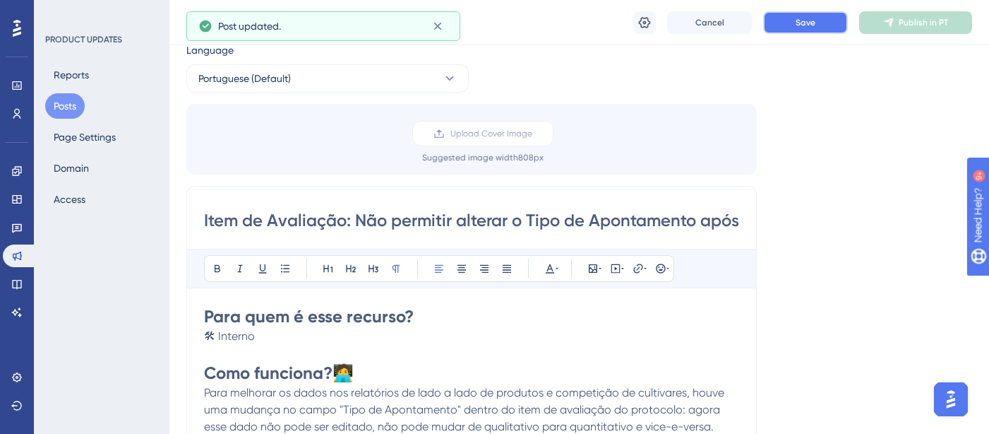
click at [826, 20] on button "Save" at bounding box center [805, 22] width 85 height 23
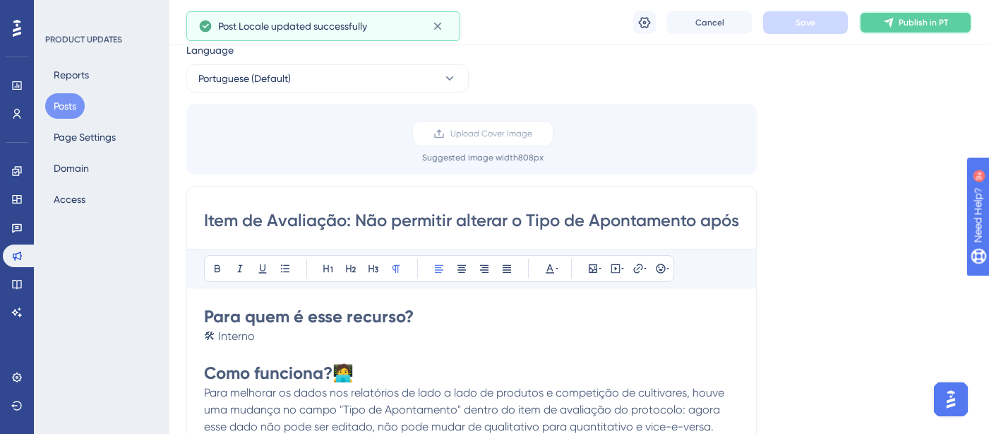
click at [941, 26] on span "Publish in PT" at bounding box center [923, 22] width 49 height 11
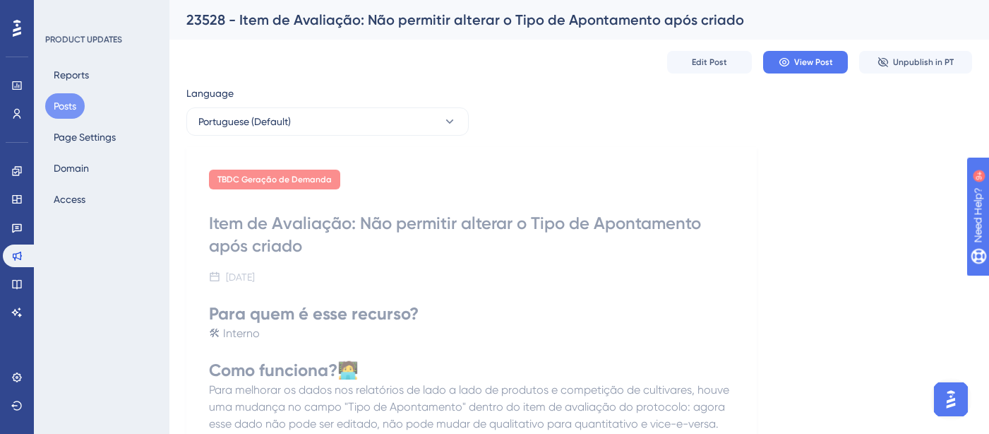
click at [70, 97] on button "Posts" at bounding box center [65, 105] width 40 height 25
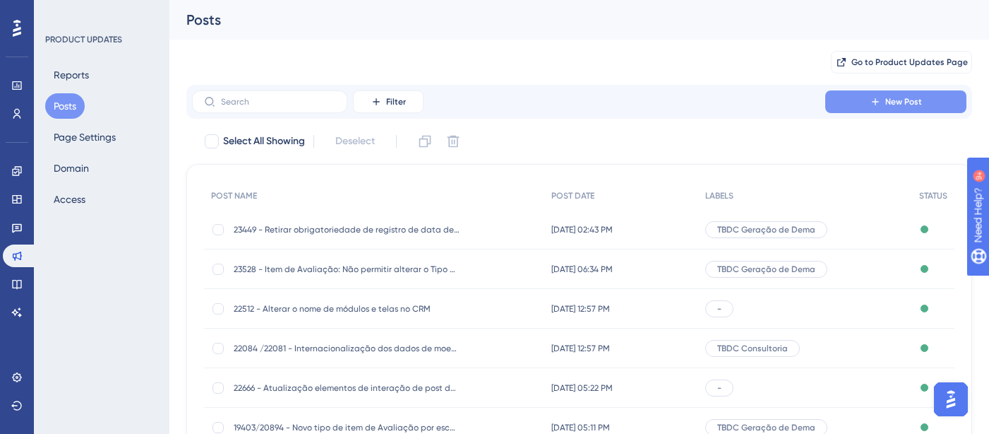
click at [897, 99] on span "New Post" at bounding box center [903, 101] width 37 height 11
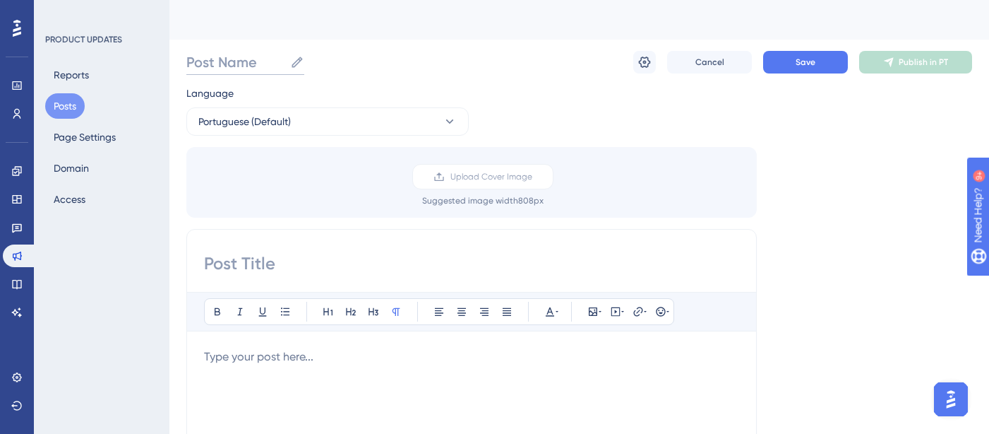
click at [246, 57] on input "Post Name" at bounding box center [235, 62] width 98 height 20
paste input "22186"
paste input "Personalização de titulo e subtitulo do relatório de visitas - Consultoria"
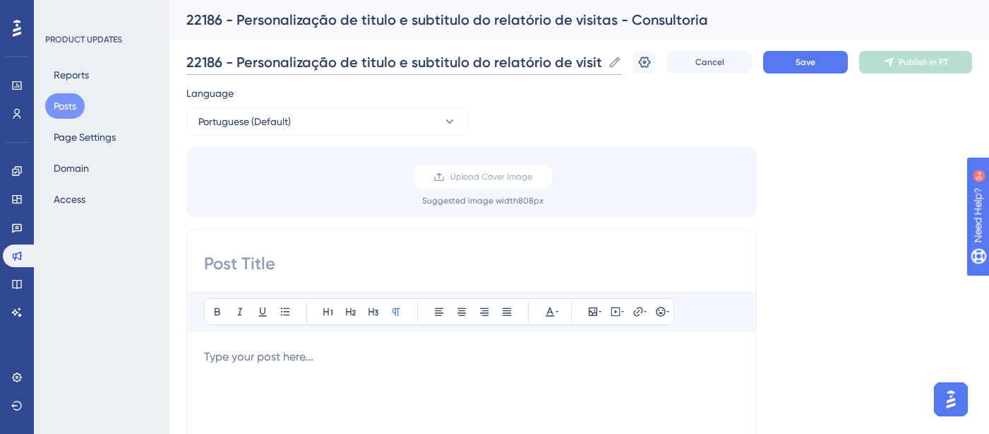
scroll to position [0, 86]
drag, startPoint x: 282, startPoint y: 66, endPoint x: 293, endPoint y: 64, distance: 10.7
click at [284, 66] on input "22186 - Personalização de titulo e subtitulo do relatório de visitas - Consulto…" at bounding box center [394, 62] width 416 height 20
drag, startPoint x: 358, startPoint y: 61, endPoint x: 381, endPoint y: 59, distance: 23.4
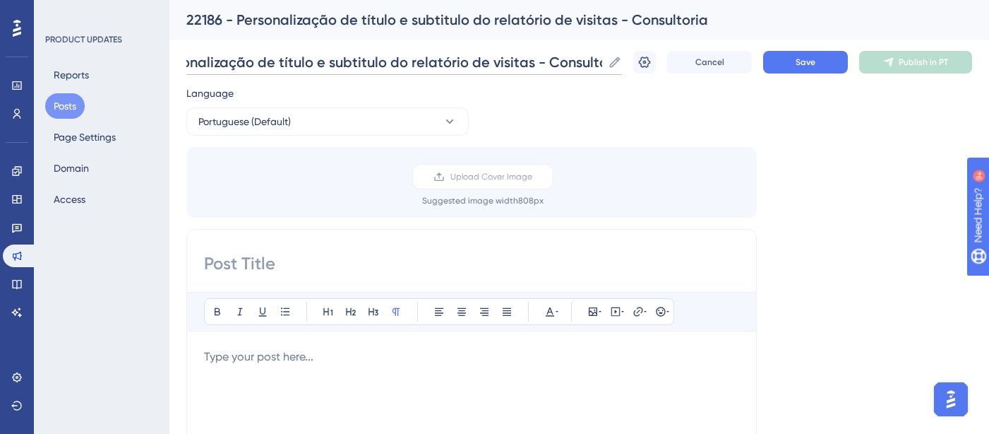
click at [358, 61] on input "22186 - Personalização de título e subtitulo do relatório de visitas - Consulto…" at bounding box center [394, 62] width 416 height 20
type input "22186 - Personalização de título e subtítulo do relatório de visitas - Consulto…"
click at [286, 261] on input at bounding box center [471, 263] width 535 height 23
click at [406, 64] on input "22186 - Personalização de título e subtítulo do relatório de visitas - Consulto…" at bounding box center [394, 62] width 416 height 20
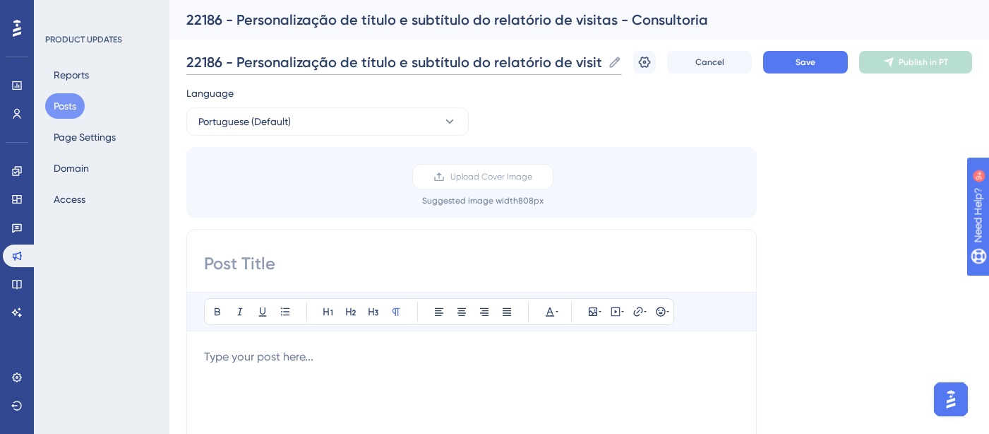
click at [406, 64] on input "22186 - Personalização de título e subtítulo do relatório de visitas - Consulto…" at bounding box center [394, 62] width 416 height 20
click at [316, 261] on input at bounding box center [471, 263] width 535 height 23
paste input "22186 - Personalização de título e subtítulo do relatório de visitas - Consulto…"
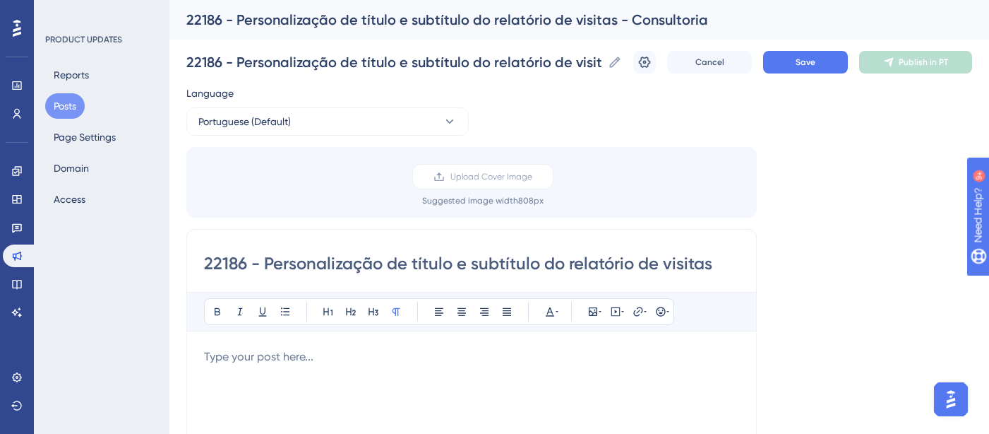
click at [264, 261] on input "22186 - Personalização de título e subtítulo do relatório de visitas" at bounding box center [471, 263] width 535 height 23
drag, startPoint x: 264, startPoint y: 258, endPoint x: 184, endPoint y: 261, distance: 80.5
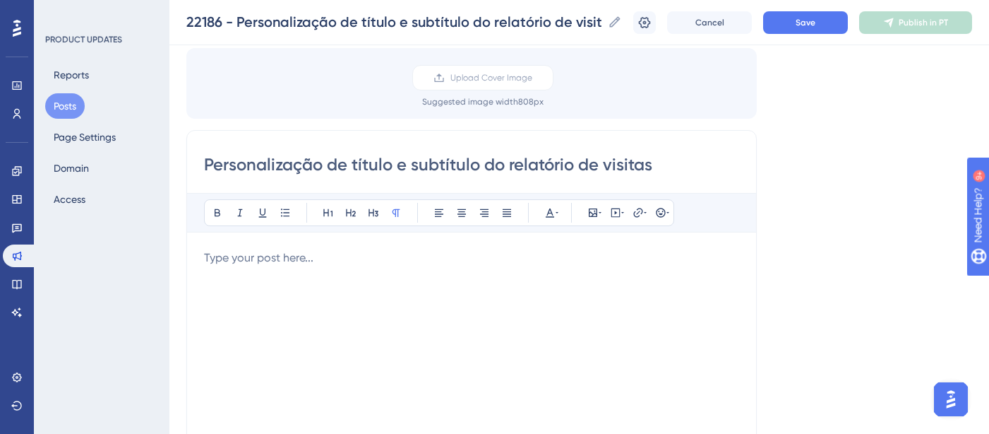
scroll to position [169, 0]
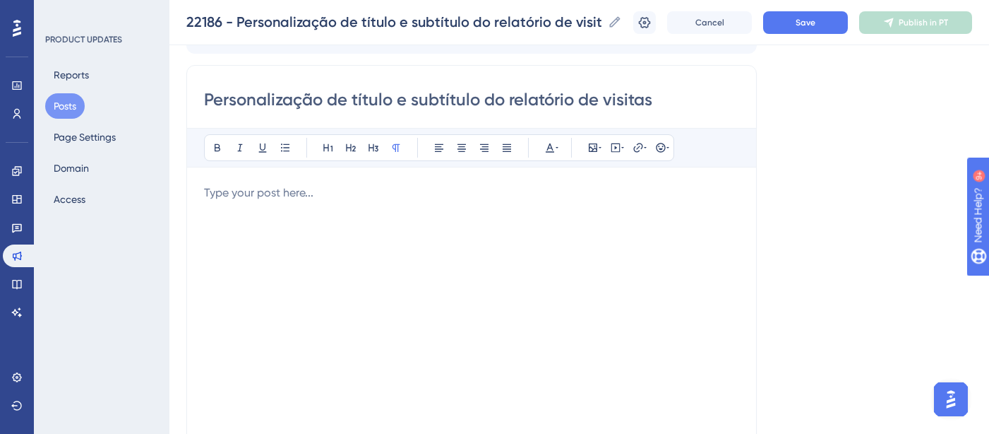
type input "Personalização de título e subtítulo do relatório de visitas"
click at [284, 247] on div at bounding box center [471, 339] width 535 height 311
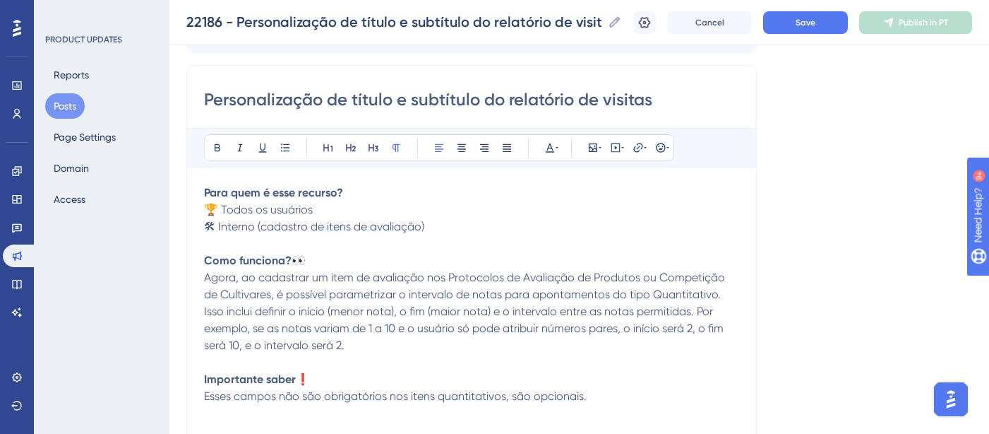
click at [348, 201] on p "🏆 Todos os usuários" at bounding box center [471, 209] width 535 height 17
drag, startPoint x: 365, startPoint y: 191, endPoint x: 179, endPoint y: 188, distance: 185.7
click at [179, 188] on div "Performance Users Engagement Widgets Feedback Product Updates Knowledge Base AI…" at bounding box center [579, 356] width 820 height 1051
click at [321, 150] on button at bounding box center [328, 148] width 20 height 20
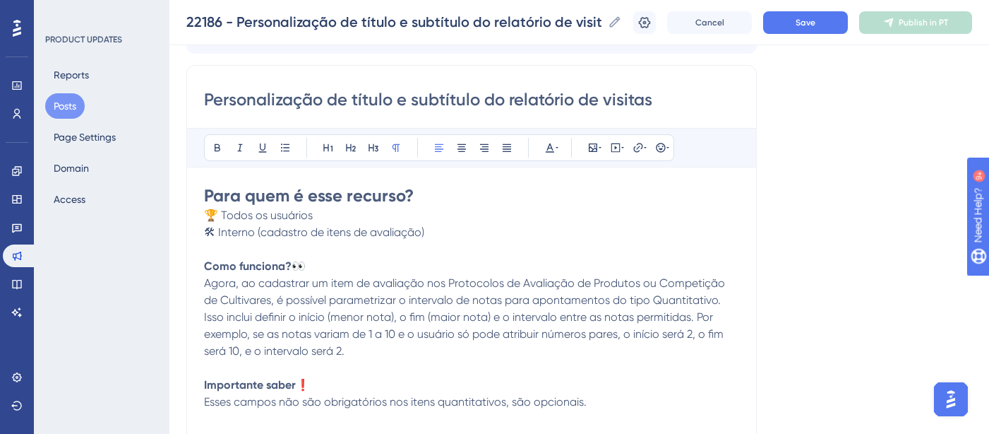
click at [441, 232] on p "🛠 Interno (cadastro de itens de avaliação)" at bounding box center [471, 232] width 535 height 17
drag, startPoint x: 419, startPoint y: 229, endPoint x: 463, endPoint y: 240, distance: 45.2
click at [419, 229] on span "🛠 Interno (cadastro de itens de avaliação)" at bounding box center [314, 231] width 220 height 13
click at [327, 233] on span "🛠 Interno (cadastro de itens de avaliação)" at bounding box center [314, 231] width 220 height 13
click at [309, 229] on span "🛠 Interno (cadastro de itens de avaliação)" at bounding box center [314, 231] width 220 height 13
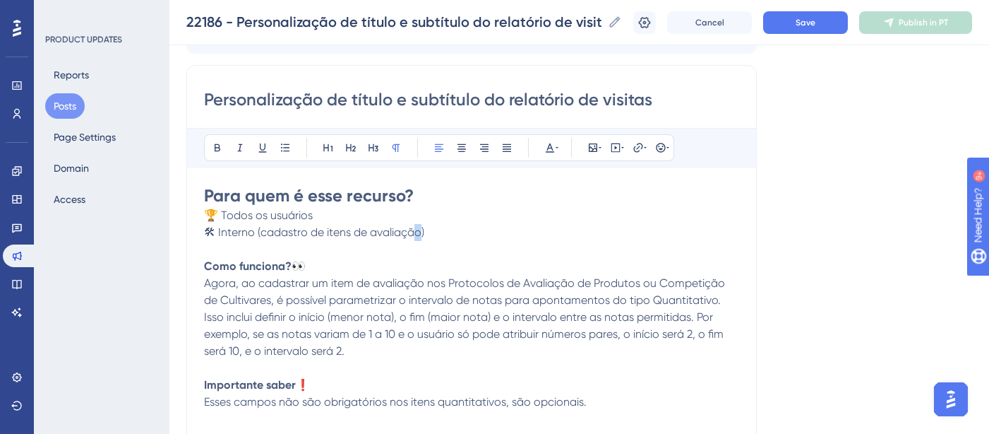
drag, startPoint x: 419, startPoint y: 228, endPoint x: 426, endPoint y: 228, distance: 7.8
click at [419, 228] on span "🛠 Interno (cadastro de itens de avaliação)" at bounding box center [314, 231] width 220 height 13
click at [315, 268] on p "Como funciona? 👀" at bounding box center [471, 266] width 535 height 17
drag, startPoint x: 309, startPoint y: 267, endPoint x: 160, endPoint y: 268, distance: 149.0
click at [169, 268] on div "Performance Users Engagement Widgets Feedback Product Updates Knowledge Base AI…" at bounding box center [579, 356] width 820 height 1051
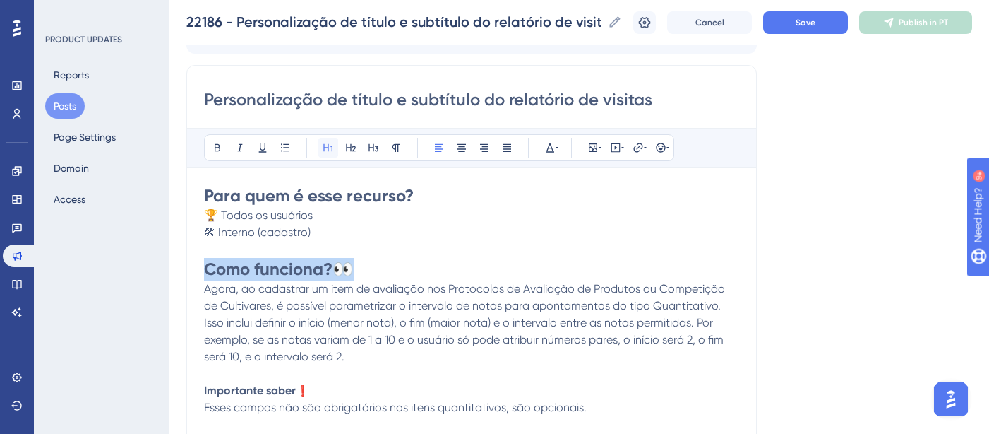
click at [328, 148] on icon at bounding box center [328, 147] width 11 height 11
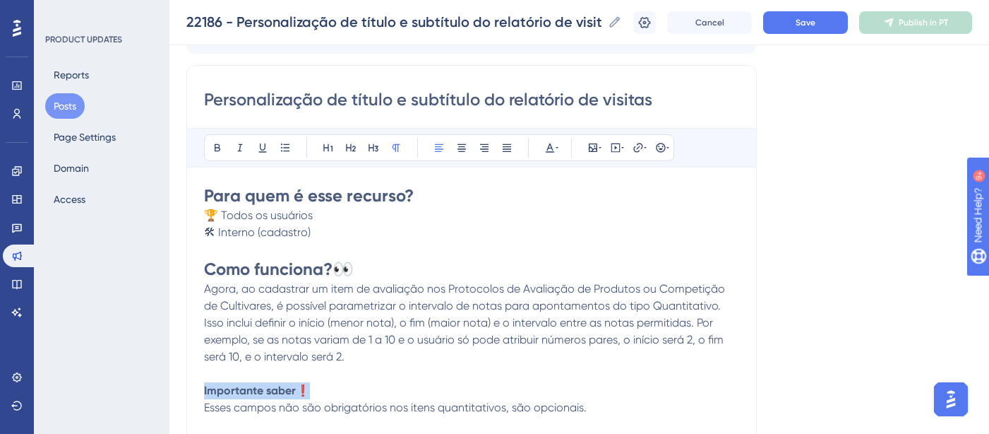
drag, startPoint x: 325, startPoint y: 384, endPoint x: 139, endPoint y: 388, distance: 185.8
click at [169, 388] on div "Performance Users Engagement Widgets Feedback Product Updates Knowledge Base AI…" at bounding box center [579, 356] width 820 height 1051
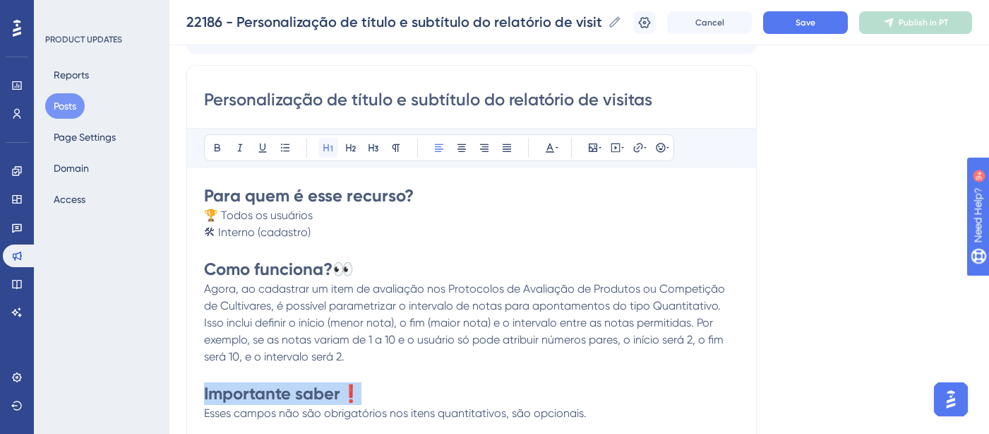
click at [324, 145] on icon at bounding box center [328, 147] width 11 height 11
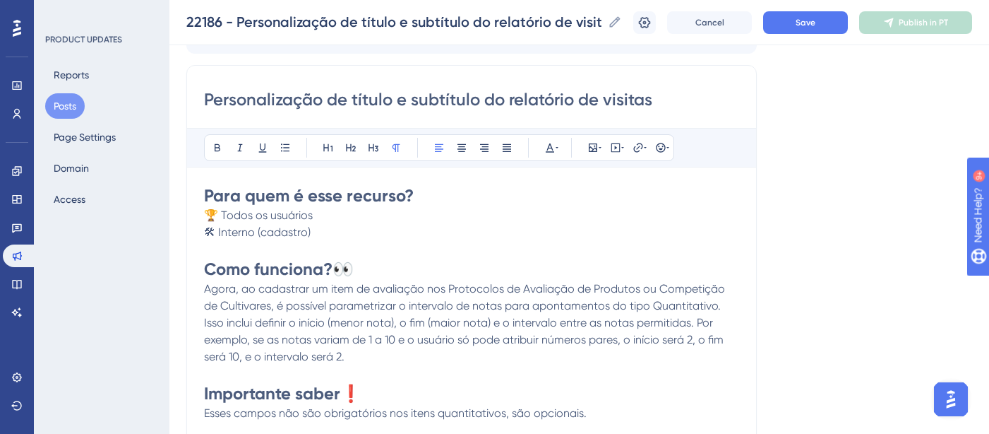
drag, startPoint x: 499, startPoint y: 357, endPoint x: 490, endPoint y: 362, distance: 10.4
click at [499, 357] on p "Agora, ao cadastrar um item de avaliação nos Protocolos de Avaliação de Produto…" at bounding box center [471, 322] width 535 height 85
click at [237, 292] on span "Agora, ao cadastrar um item de avaliação nos Protocolos de Avaliação de Produto…" at bounding box center [466, 322] width 524 height 81
click at [246, 290] on span "Agora, ao cadastrar um item de avaliação nos Protocolos de Avaliação de Produto…" at bounding box center [466, 322] width 524 height 81
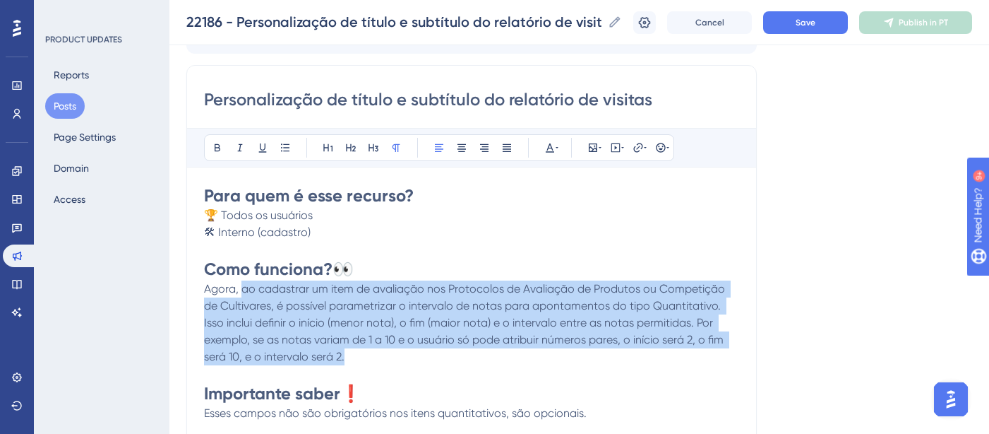
drag, startPoint x: 361, startPoint y: 363, endPoint x: 243, endPoint y: 292, distance: 137.8
click at [243, 292] on p "Agora, ao cadastrar um item de avaliação nos Protocolos de Avaliação de Produto…" at bounding box center [471, 322] width 535 height 85
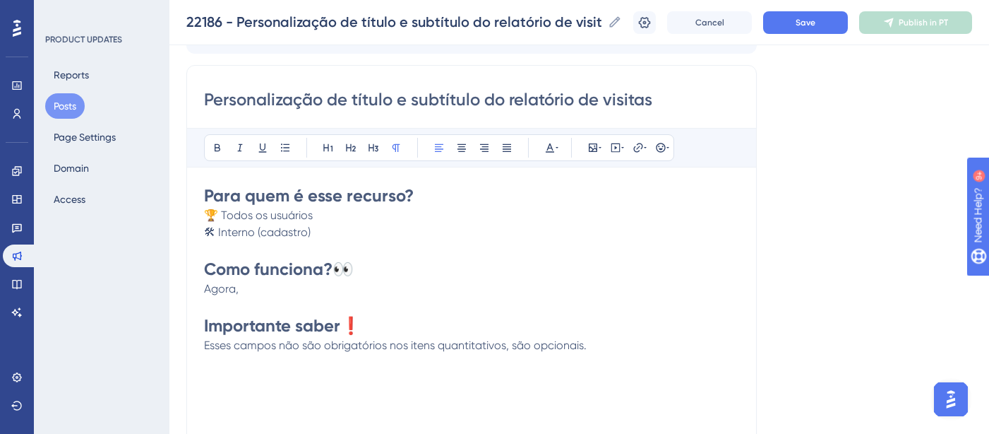
drag, startPoint x: 244, startPoint y: 290, endPoint x: 189, endPoint y: 290, distance: 54.4
click at [189, 290] on div "Personalização de título e subtítulo do relatório de visitas Bold Italic Underl…" at bounding box center [471, 289] width 571 height 448
click at [281, 299] on p at bounding box center [471, 305] width 535 height 17
click at [266, 290] on p "Agora," at bounding box center [471, 288] width 535 height 17
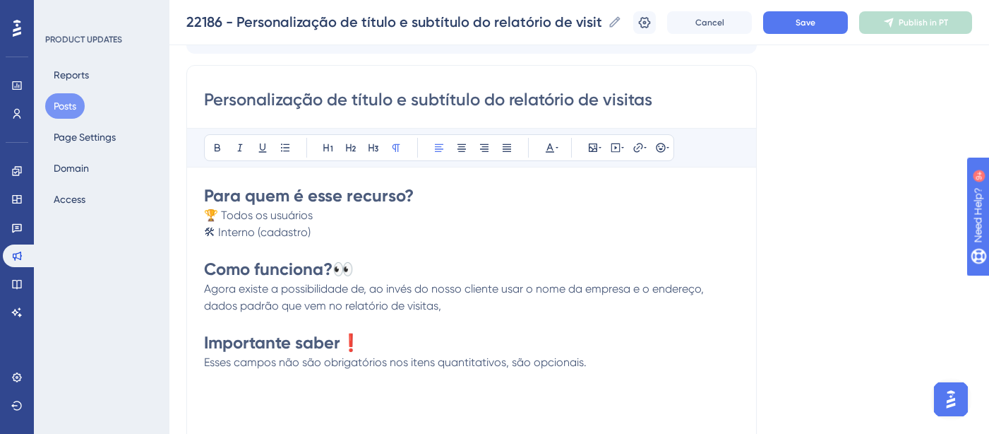
click at [713, 285] on p "Agora existe a possibilidade de, ao invés do nosso cliente usar o nome da empre…" at bounding box center [471, 297] width 535 height 34
click at [470, 306] on p "Agora existe a possibilidade de, ao invés do nosso cliente usar o nome da empre…" at bounding box center [471, 297] width 535 height 34
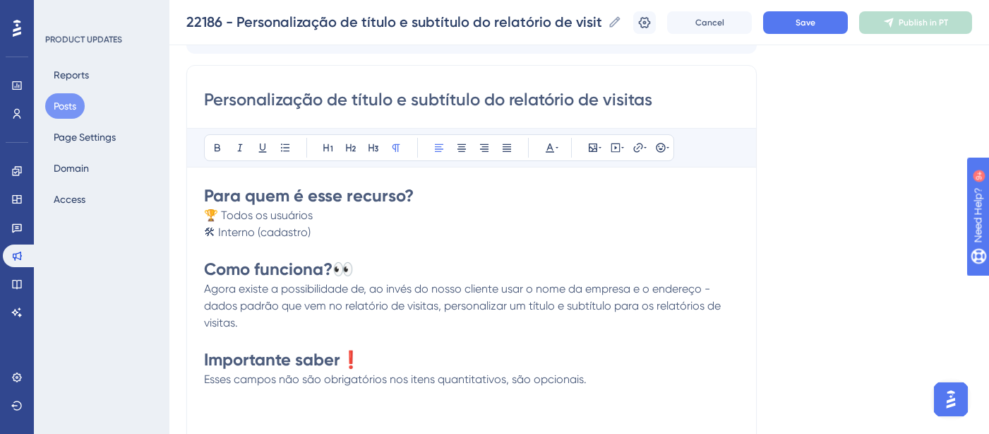
click at [208, 381] on span "Esses campos não são obrigatórios nos itens quantitativos, são opcionais." at bounding box center [395, 378] width 383 height 13
drag, startPoint x: 607, startPoint y: 381, endPoint x: 220, endPoint y: 382, distance: 386.9
click at [220, 382] on p "Esses campos não são obrigatórios nos itens quantitativos, são opcionais." at bounding box center [471, 379] width 535 height 17
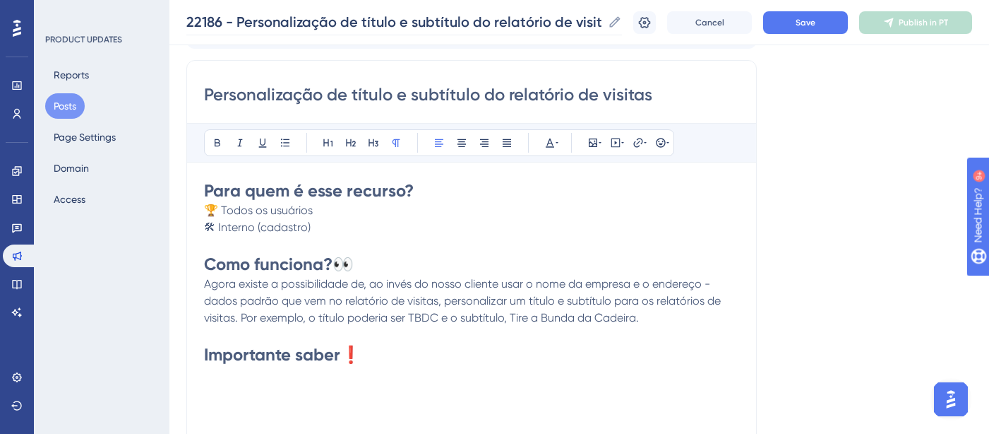
scroll to position [175, 0]
click at [809, 21] on span "Save" at bounding box center [806, 22] width 20 height 11
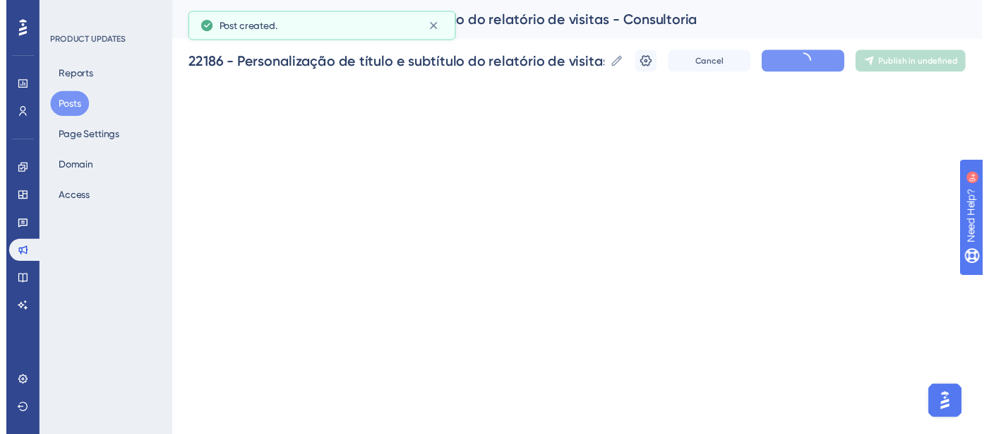
scroll to position [105, 0]
